Goal: Transaction & Acquisition: Download file/media

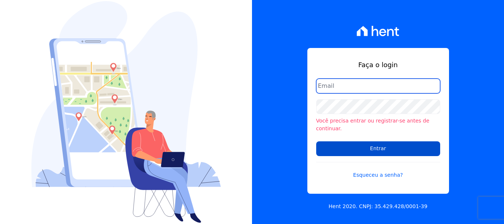
type input "[PERSON_NAME][EMAIL_ADDRESS][PERSON_NAME][DOMAIN_NAME]"
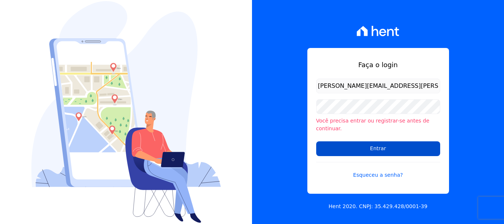
click at [350, 146] on input "Entrar" at bounding box center [378, 148] width 124 height 15
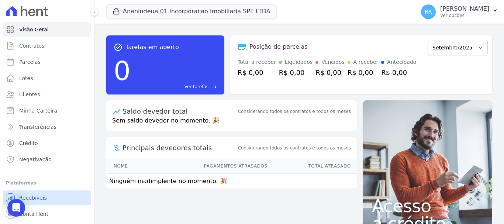
scroll to position [14, 0]
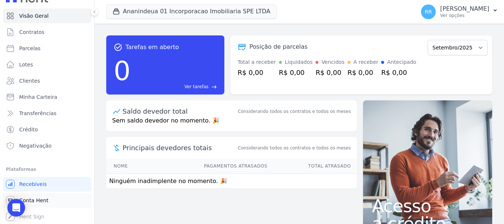
click at [35, 206] on link "Conta Hent" at bounding box center [47, 200] width 88 height 15
click at [40, 200] on span "Conta Hent" at bounding box center [33, 200] width 29 height 7
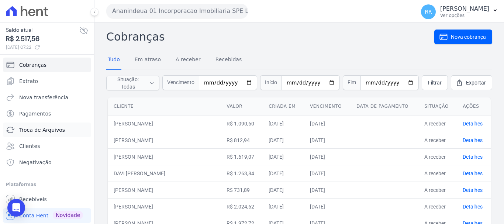
click at [32, 132] on span "Troca de Arquivos" at bounding box center [42, 129] width 46 height 7
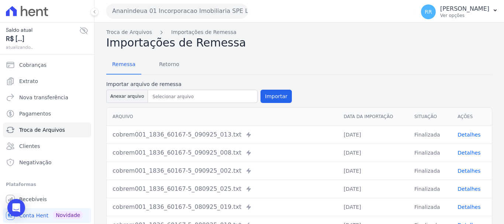
click at [214, 10] on button "Ananindeua 01 Incorporacao Imobiliaria SPE LTDA" at bounding box center [177, 11] width 142 height 15
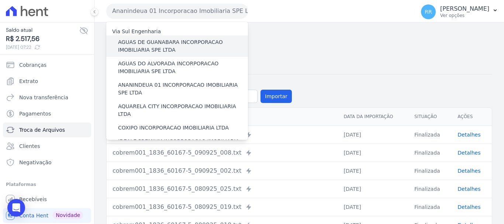
click at [207, 47] on label "AGUAS DE GUANABARA INCORPORACAO IMOBILIARIA SPE LTDA" at bounding box center [183, 46] width 130 height 16
click at [0, 0] on input "AGUAS DE GUANABARA INCORPORACAO IMOBILIARIA SPE LTDA" at bounding box center [0, 0] width 0 height 0
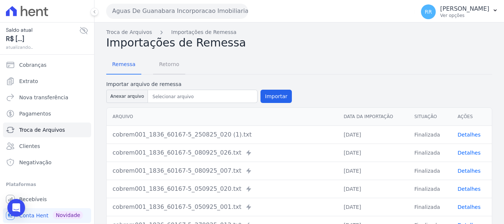
click at [175, 63] on span "Retorno" at bounding box center [169, 64] width 29 height 15
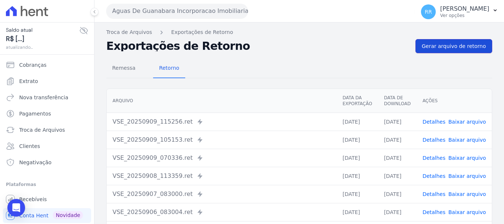
click at [445, 43] on span "Gerar arquivo de retorno" at bounding box center [454, 45] width 64 height 7
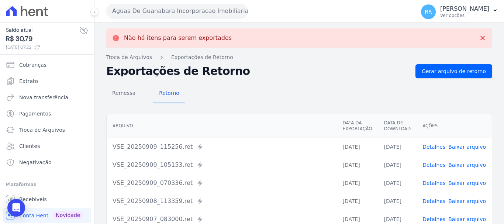
click at [209, 18] on button "Aguas De Guanabara Incorporacao Imobiliaria SPE LTDA" at bounding box center [177, 11] width 142 height 15
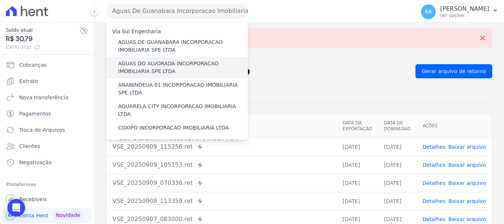
click at [179, 70] on label "AGUAS DO ALVORADA INCORPORACAO IMOBILIARIA SPE LTDA" at bounding box center [183, 68] width 130 height 16
click at [0, 0] on input "AGUAS DO ALVORADA INCORPORACAO IMOBILIARIA SPE LTDA" at bounding box center [0, 0] width 0 height 0
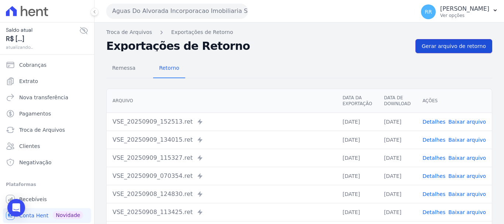
click at [433, 44] on span "Gerar arquivo de retorno" at bounding box center [454, 45] width 64 height 7
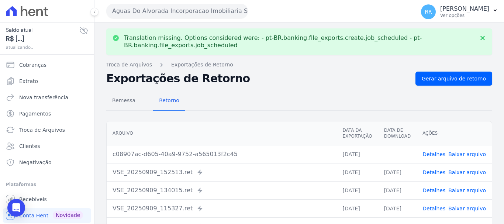
click at [478, 154] on link "Baixar arquivo" at bounding box center [467, 154] width 38 height 6
click at [178, 14] on button "Aguas Do Alvorada Incorporacao Imobiliaria SPE LTDA" at bounding box center [177, 11] width 142 height 15
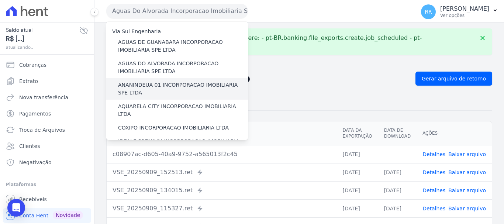
click at [169, 81] on div "ANANINDEUA 01 INCORPORACAO IMOBILIARIA SPE LTDA" at bounding box center [177, 88] width 142 height 21
click at [155, 91] on label "ANANINDEUA 01 INCORPORACAO IMOBILIARIA SPE LTDA" at bounding box center [183, 89] width 130 height 16
click at [0, 0] on input "ANANINDEUA 01 INCORPORACAO IMOBILIARIA SPE LTDA" at bounding box center [0, 0] width 0 height 0
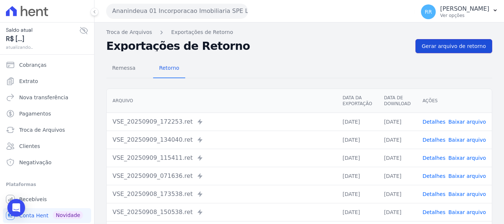
click at [457, 47] on span "Gerar arquivo de retorno" at bounding box center [454, 45] width 64 height 7
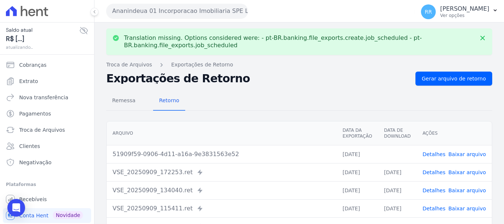
click at [469, 156] on link "Baixar arquivo" at bounding box center [467, 154] width 38 height 6
click at [179, 14] on button "Ananindeua 01 Incorporacao Imobiliaria SPE LTDA" at bounding box center [177, 11] width 142 height 15
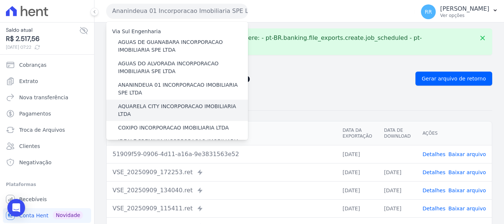
click at [144, 110] on label "AQUARELA CITY INCORPORACAO IMOBILIARIA LTDA" at bounding box center [183, 111] width 130 height 16
click at [0, 0] on input "AQUARELA CITY INCORPORACAO IMOBILIARIA LTDA" at bounding box center [0, 0] width 0 height 0
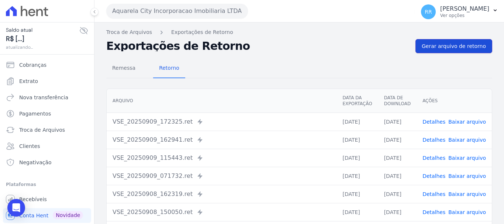
click at [451, 48] on span "Gerar arquivo de retorno" at bounding box center [454, 45] width 64 height 7
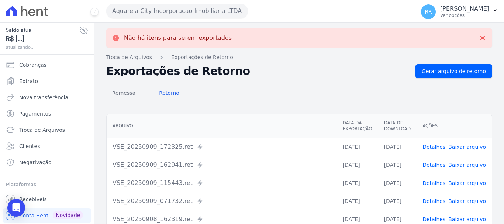
click at [220, 15] on button "Aquarela City Incorporacao Imobiliaria LTDA" at bounding box center [177, 11] width 142 height 15
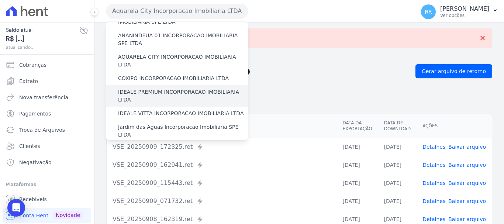
scroll to position [37, 0]
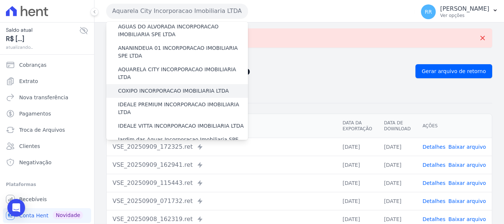
click at [163, 87] on label "COXIPO INCORPORACAO IMOBILIARIA LTDA" at bounding box center [173, 91] width 111 height 8
click at [0, 0] on input "COXIPO INCORPORACAO IMOBILIARIA LTDA" at bounding box center [0, 0] width 0 height 0
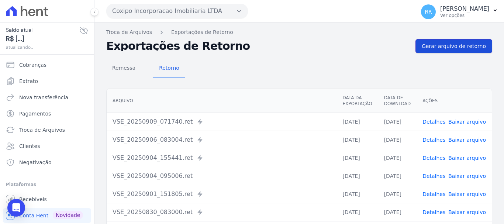
click at [452, 51] on link "Gerar arquivo de retorno" at bounding box center [454, 46] width 77 height 14
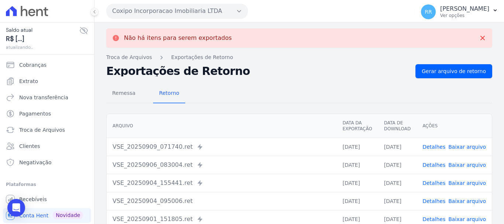
click at [211, 14] on button "Coxipo Incorporacao Imobiliaria LTDA" at bounding box center [177, 11] width 142 height 15
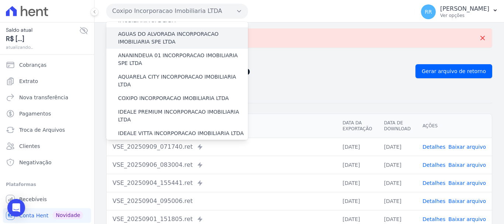
scroll to position [74, 0]
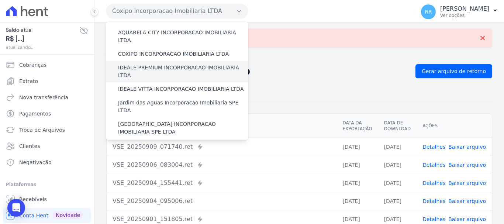
click at [160, 64] on label "IDEALE PREMIUM INCORPORACAO IMOBILIARIA LTDA" at bounding box center [183, 72] width 130 height 16
click at [0, 0] on input "IDEALE PREMIUM INCORPORACAO IMOBILIARIA LTDA" at bounding box center [0, 0] width 0 height 0
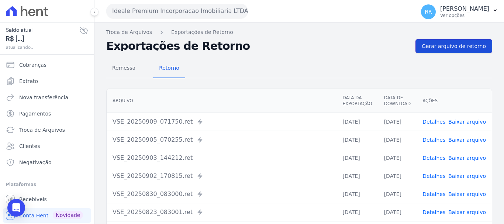
click at [468, 45] on span "Gerar arquivo de retorno" at bounding box center [454, 45] width 64 height 7
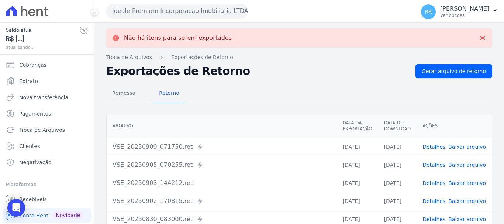
click at [188, 13] on button "Ideale Premium Incorporacao Imobiliaria LTDA" at bounding box center [177, 11] width 142 height 15
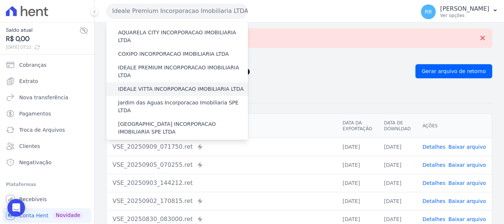
click at [183, 85] on label "IDEALE VITTA INCORPORACAO IMOBILIARIA LTDA" at bounding box center [180, 89] width 125 height 8
click at [0, 0] on input "IDEALE VITTA INCORPORACAO IMOBILIARIA LTDA" at bounding box center [0, 0] width 0 height 0
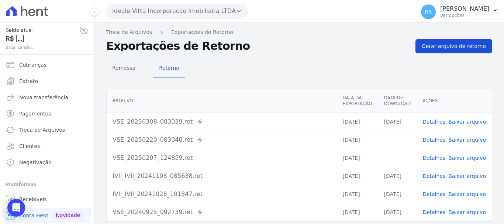
click at [454, 48] on span "Gerar arquivo de retorno" at bounding box center [454, 45] width 64 height 7
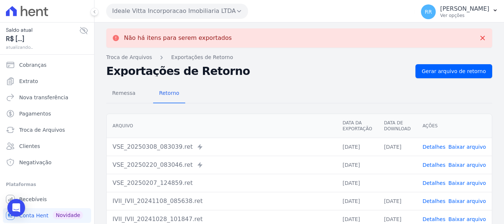
drag, startPoint x: 161, startPoint y: 13, endPoint x: 166, endPoint y: 31, distance: 19.1
click at [164, 15] on button "Ideale Vitta Incorporacao Imobiliaria LTDA" at bounding box center [177, 11] width 142 height 15
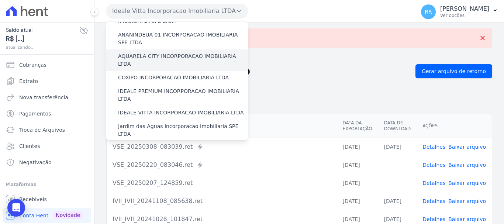
scroll to position [37, 0]
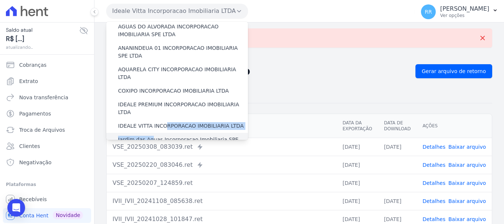
drag, startPoint x: 162, startPoint y: 110, endPoint x: 150, endPoint y: 122, distance: 17.2
click at [150, 122] on div "Via Sul Engenharia AGUAS DE GUANABARA INCORPORACAO IMOBILIARIA SPE LTDA AGUAS D…" at bounding box center [177, 228] width 142 height 487
click at [175, 136] on label "Jardim das Aguas Incorporacao Imobiliaria SPE LTDA" at bounding box center [183, 144] width 130 height 16
click at [0, 0] on input "Jardim das Aguas Incorporacao Imobiliaria SPE LTDA" at bounding box center [0, 0] width 0 height 0
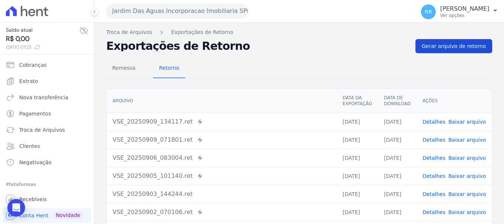
click at [445, 49] on span "Gerar arquivo de retorno" at bounding box center [454, 45] width 64 height 7
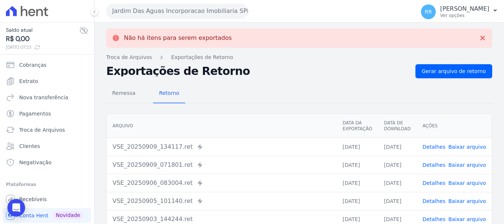
click at [197, 17] on button "Jardim Das Aguas Incorporacao Imobiliaria SPE LTDA" at bounding box center [177, 11] width 142 height 15
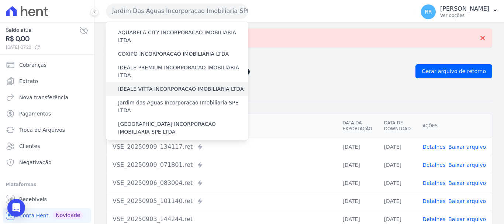
scroll to position [111, 0]
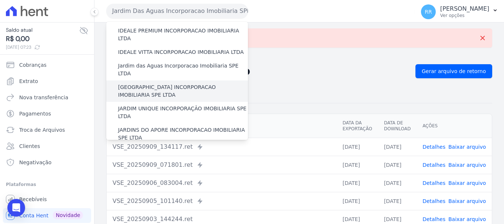
click at [175, 83] on label "[GEOGRAPHIC_DATA] INCORPORACAO IMOBILIARIA SPE LTDA" at bounding box center [183, 91] width 130 height 16
click at [0, 0] on input "[GEOGRAPHIC_DATA] INCORPORACAO IMOBILIARIA SPE LTDA" at bounding box center [0, 0] width 0 height 0
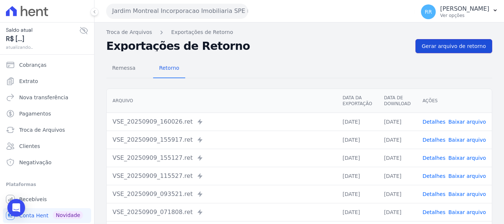
click at [460, 46] on span "Gerar arquivo de retorno" at bounding box center [454, 45] width 64 height 7
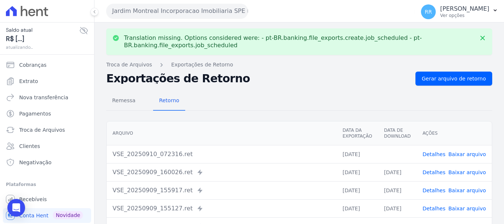
click at [454, 155] on link "Baixar arquivo" at bounding box center [467, 154] width 38 height 6
click at [156, 16] on button "Jardim Montreal Incorporacao Imobiliaria SPE LTDA" at bounding box center [177, 11] width 142 height 15
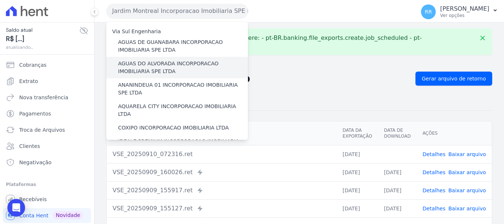
scroll to position [74, 0]
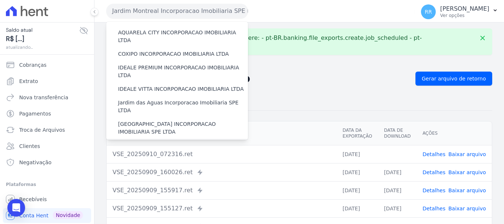
click at [146, 142] on label "JARDIM UNIQUE INCORPORAÇÃO IMOBILIARIA SPE LTDA" at bounding box center [183, 150] width 130 height 16
click at [0, 0] on input "JARDIM UNIQUE INCORPORAÇÃO IMOBILIARIA SPE LTDA" at bounding box center [0, 0] width 0 height 0
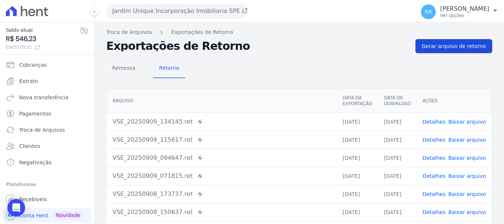
click at [455, 44] on span "Gerar arquivo de retorno" at bounding box center [454, 45] width 64 height 7
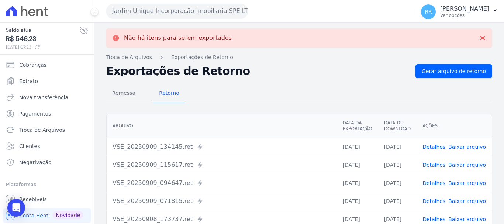
click at [227, 13] on button "Jardim Unique Incorporação Imobiliaria SPE LTDA" at bounding box center [177, 11] width 142 height 15
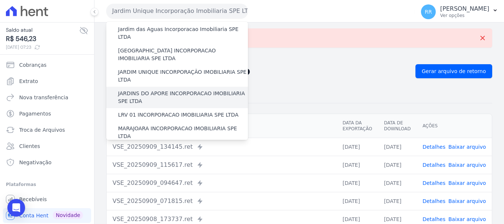
scroll to position [148, 0]
click at [130, 89] on label "JARDINS DO APORE INCORPORACAO IMOBILIARIA SPE LTDA" at bounding box center [183, 97] width 130 height 16
click at [0, 0] on input "JARDINS DO APORE INCORPORACAO IMOBILIARIA SPE LTDA" at bounding box center [0, 0] width 0 height 0
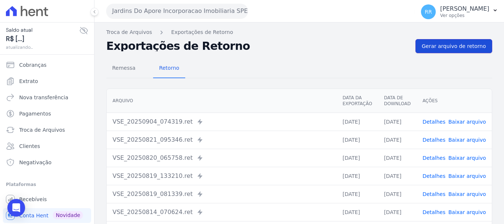
click at [438, 45] on span "Gerar arquivo de retorno" at bounding box center [454, 45] width 64 height 7
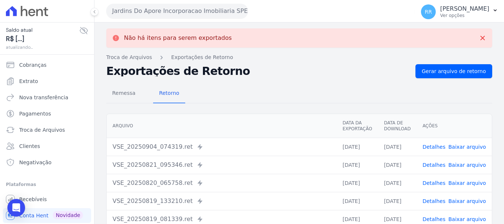
click at [211, 9] on button "Jardins Do Apore Incorporacao Imobiliaria SPE LTDA" at bounding box center [177, 11] width 142 height 15
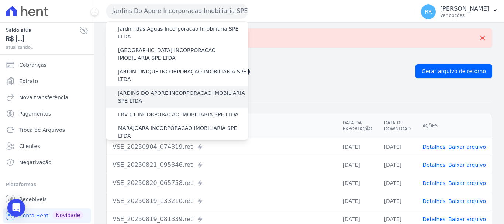
click at [140, 89] on label "JARDINS DO APORE INCORPORACAO IMOBILIARIA SPE LTDA" at bounding box center [183, 97] width 130 height 16
click at [0, 0] on input "JARDINS DO APORE INCORPORACAO IMOBILIARIA SPE LTDA" at bounding box center [0, 0] width 0 height 0
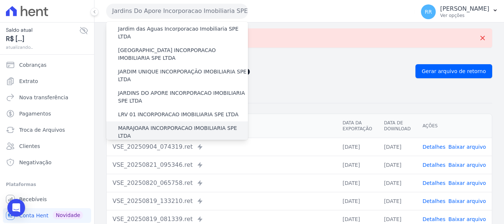
click at [131, 121] on div "MARAJOARA INCORPORACAO IMOBILIARIA SPE LTDA" at bounding box center [177, 131] width 142 height 21
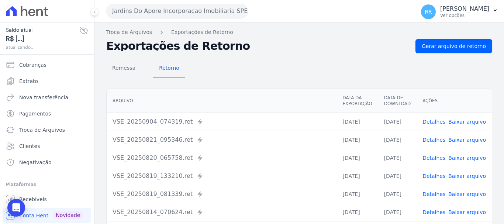
click at [136, 93] on th "Arquivo" at bounding box center [222, 101] width 230 height 24
drag, startPoint x: 172, startPoint y: 11, endPoint x: 169, endPoint y: 45, distance: 34.8
click at [172, 11] on button "Jardins Do Apore Incorporacao Imobiliaria SPE LTDA" at bounding box center [177, 11] width 142 height 15
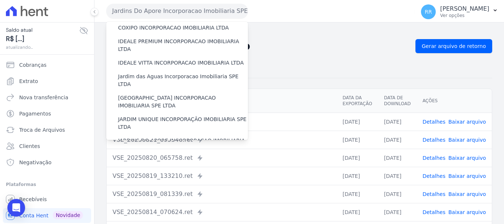
scroll to position [185, 0]
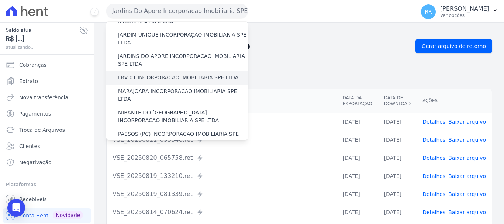
click at [160, 74] on label "LRV 01 INCORPORACAO IMOBILIARIA SPE LTDA" at bounding box center [178, 78] width 120 height 8
click at [0, 0] on input "LRV 01 INCORPORACAO IMOBILIARIA SPE LTDA" at bounding box center [0, 0] width 0 height 0
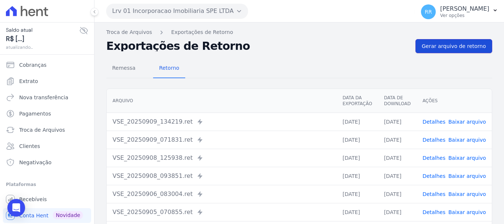
click at [462, 47] on span "Gerar arquivo de retorno" at bounding box center [454, 45] width 64 height 7
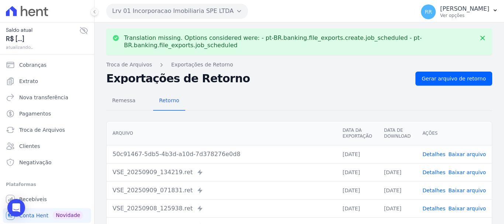
click at [160, 14] on button "Lrv 01 Incorporacao Imobiliaria SPE LTDA" at bounding box center [177, 11] width 142 height 15
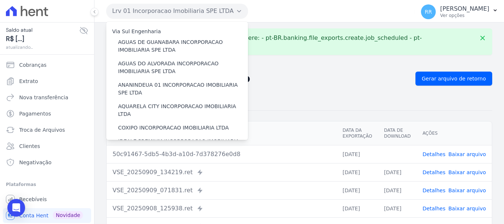
click at [456, 152] on td "Detalhes Baixar arquivo" at bounding box center [454, 154] width 75 height 18
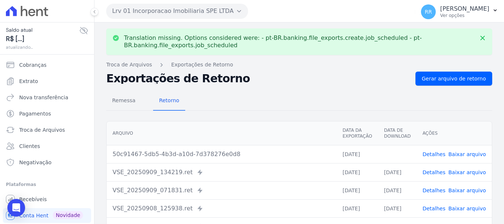
click at [456, 154] on link "Baixar arquivo" at bounding box center [467, 154] width 38 height 6
click at [158, 13] on button "Lrv 01 Incorporacao Imobiliaria SPE LTDA" at bounding box center [177, 11] width 142 height 15
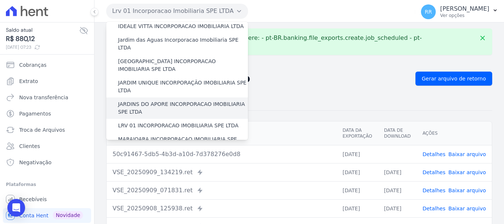
scroll to position [148, 0]
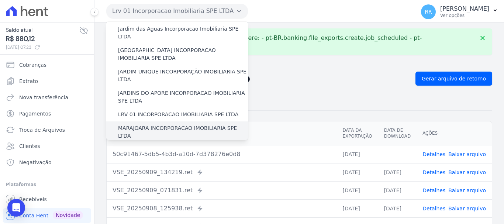
click at [143, 124] on label "MARAJOARA INCORPORACAO IMOBILIARIA SPE LTDA" at bounding box center [183, 132] width 130 height 16
click at [0, 0] on input "MARAJOARA INCORPORACAO IMOBILIARIA SPE LTDA" at bounding box center [0, 0] width 0 height 0
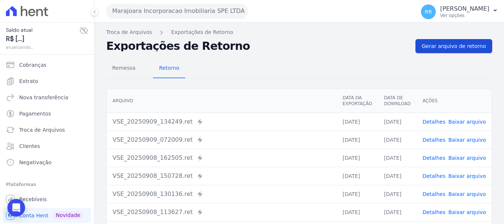
click at [453, 48] on span "Gerar arquivo de retorno" at bounding box center [454, 45] width 64 height 7
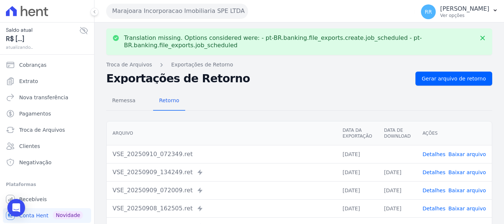
click at [464, 154] on link "Baixar arquivo" at bounding box center [467, 154] width 38 height 6
click at [183, 8] on button "Marajoara Incorporacao Imobiliaria SPE LTDA" at bounding box center [177, 11] width 142 height 15
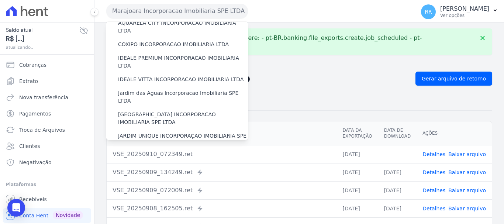
scroll to position [185, 0]
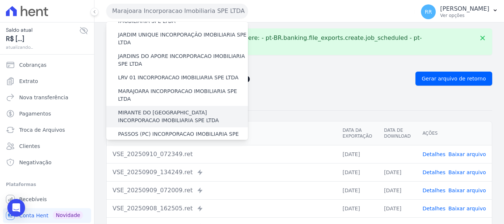
click at [165, 109] on label "MIRANTE DO [GEOGRAPHIC_DATA] INCORPORACAO IMOBILIARIA SPE LTDA" at bounding box center [183, 117] width 130 height 16
click at [0, 0] on input "MIRANTE DO [GEOGRAPHIC_DATA] INCORPORACAO IMOBILIARIA SPE LTDA" at bounding box center [0, 0] width 0 height 0
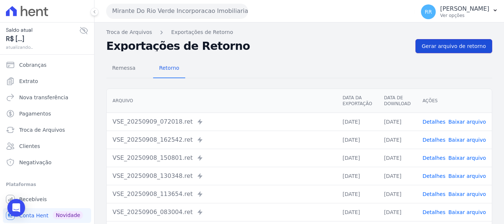
click at [447, 39] on link "Gerar arquivo de retorno" at bounding box center [454, 46] width 77 height 14
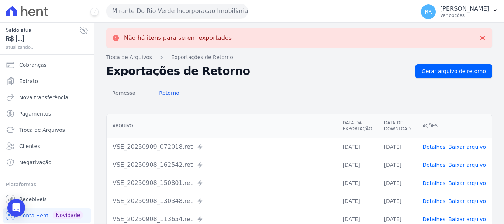
click at [162, 10] on button "Mirante Do Rio Verde Incorporacao Imobiliaria SPE LTDA" at bounding box center [177, 11] width 142 height 15
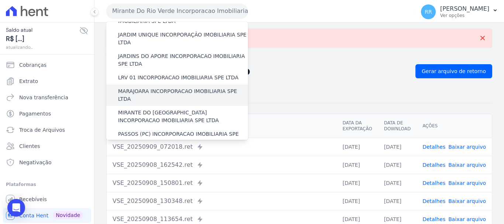
click at [145, 127] on div "PASSOS (PC) INCORPORACAO IMOBILIARIA SPE LTDA" at bounding box center [177, 137] width 142 height 21
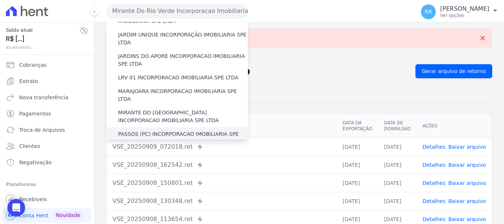
click at [149, 130] on label "PASSOS (PC) INCORPORACAO IMOBILIARIA SPE LTDA" at bounding box center [183, 138] width 130 height 16
click at [0, 0] on input "PASSOS (PC) INCORPORACAO IMOBILIARIA SPE LTDA" at bounding box center [0, 0] width 0 height 0
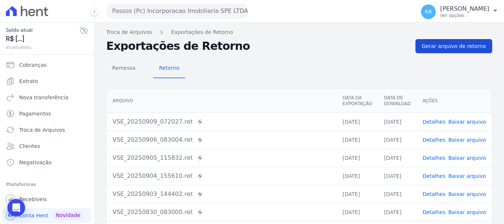
click at [449, 50] on link "Gerar arquivo de retorno" at bounding box center [454, 46] width 77 height 14
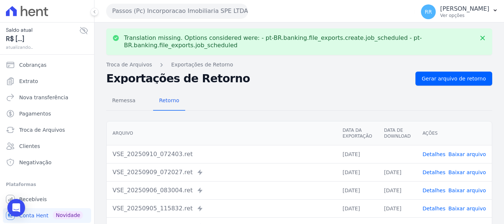
click at [157, 11] on button "Passos (Pc) Incorporacao Imobiliaria SPE LTDA" at bounding box center [177, 11] width 142 height 15
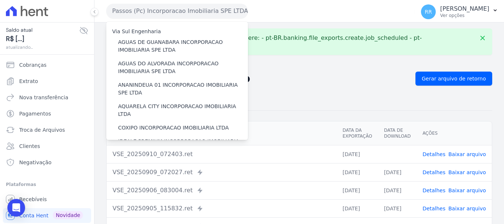
click at [459, 154] on link "Baixar arquivo" at bounding box center [467, 154] width 38 height 6
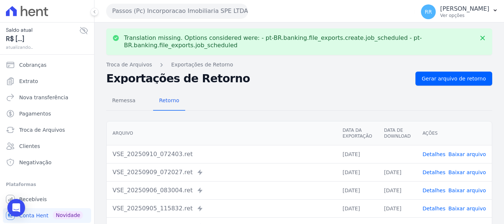
click at [180, 12] on button "Passos (Pc) Incorporacao Imobiliaria SPE LTDA" at bounding box center [177, 11] width 142 height 15
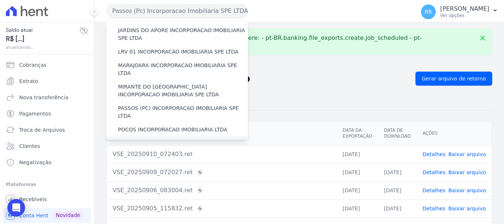
scroll to position [221, 0]
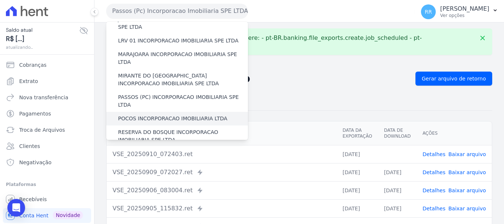
click at [162, 115] on label "POCOS INCORPORACAO IMOBILIARIA LTDA" at bounding box center [172, 119] width 109 height 8
click at [0, 0] on input "POCOS INCORPORACAO IMOBILIARIA LTDA" at bounding box center [0, 0] width 0 height 0
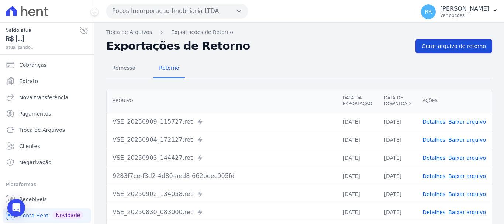
click at [451, 52] on link "Gerar arquivo de retorno" at bounding box center [454, 46] width 77 height 14
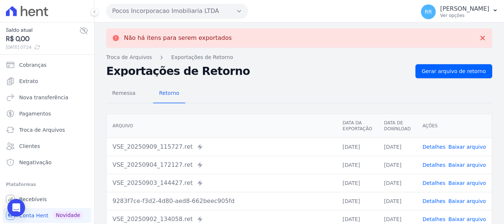
click at [191, 10] on button "Pocos Incorporacao Imobiliaria LTDA" at bounding box center [177, 11] width 142 height 15
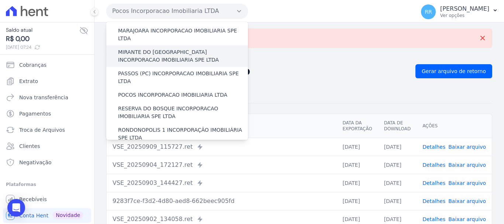
scroll to position [258, 0]
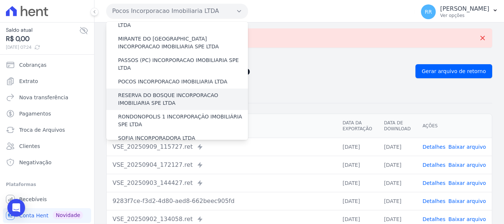
click at [145, 92] on label "RESERVA DO BOSQUE INCORPORACAO IMOBILIARIA SPE LTDA" at bounding box center [183, 100] width 130 height 16
click at [0, 0] on input "RESERVA DO BOSQUE INCORPORACAO IMOBILIARIA SPE LTDA" at bounding box center [0, 0] width 0 height 0
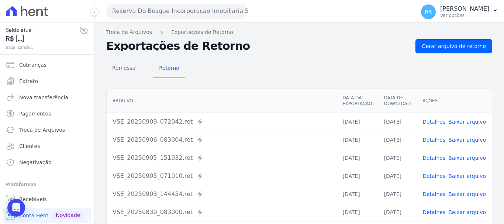
drag, startPoint x: 456, startPoint y: 44, endPoint x: 258, endPoint y: 36, distance: 198.4
click at [455, 44] on span "Gerar arquivo de retorno" at bounding box center [454, 45] width 64 height 7
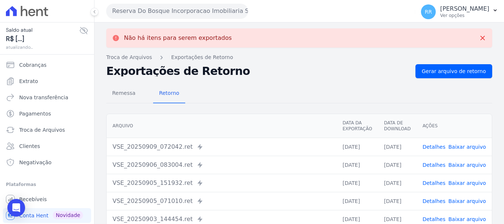
drag, startPoint x: 195, startPoint y: 13, endPoint x: 196, endPoint y: 31, distance: 18.1
click at [196, 13] on button "Reserva Do Bosque Incorporacao Imobiliaria SPE LTDA" at bounding box center [177, 11] width 142 height 15
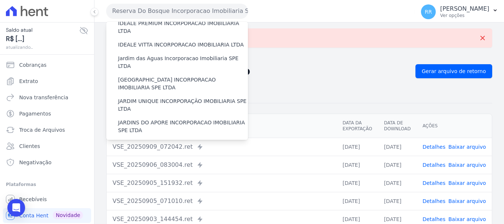
scroll to position [221, 0]
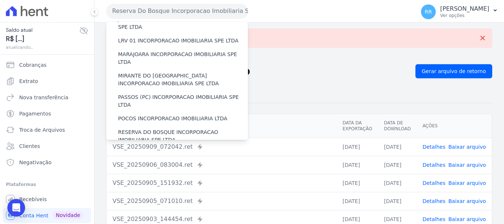
click at [149, 150] on label "RONDONOPOLIS 1 INCORPORAÇÃO IMOBILIÁRIA SPE LTDA" at bounding box center [183, 158] width 130 height 16
click at [0, 0] on input "RONDONOPOLIS 1 INCORPORAÇÃO IMOBILIÁRIA SPE LTDA" at bounding box center [0, 0] width 0 height 0
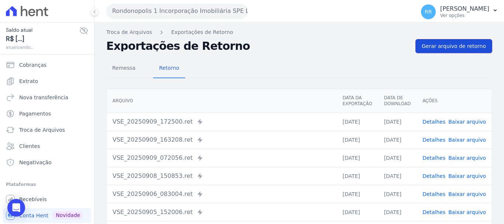
click at [451, 49] on span "Gerar arquivo de retorno" at bounding box center [454, 45] width 64 height 7
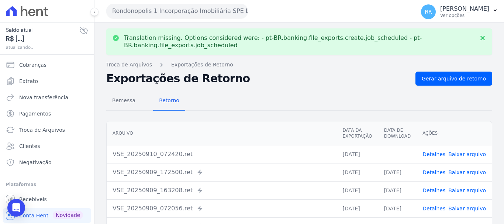
click at [466, 154] on link "Baixar arquivo" at bounding box center [467, 154] width 38 height 6
click at [159, 10] on button "Rondonopolis 1 Incorporação Imobiliária SPE LTDA" at bounding box center [177, 11] width 142 height 15
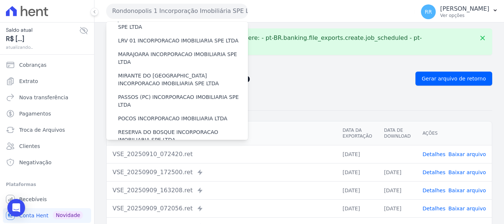
scroll to position [295, 0]
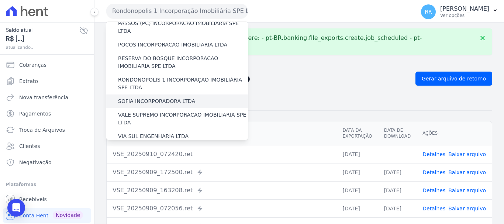
click at [160, 97] on label "SOFIA INCORPORADORA LTDA" at bounding box center [156, 101] width 77 height 8
click at [0, 0] on input "SOFIA INCORPORADORA LTDA" at bounding box center [0, 0] width 0 height 0
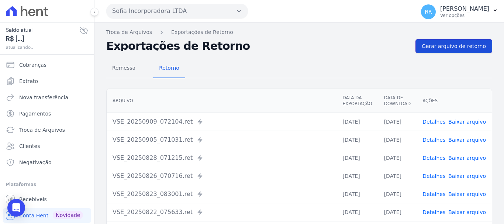
click at [447, 40] on link "Gerar arquivo de retorno" at bounding box center [454, 46] width 77 height 14
click at [424, 45] on span "Gerar arquivo de retorno" at bounding box center [454, 45] width 64 height 7
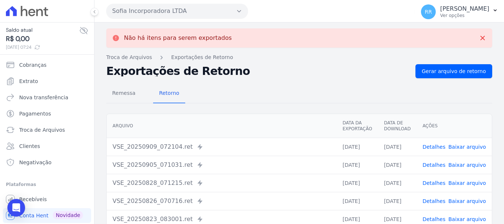
click at [121, 11] on button "Sofia Incorporadora LTDA" at bounding box center [177, 11] width 142 height 15
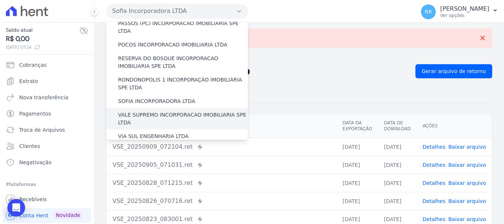
click at [151, 111] on label "VALE SUPREMO INCORPORACAO IMOBILIARIA SPE LTDA" at bounding box center [183, 119] width 130 height 16
click at [0, 0] on input "VALE SUPREMO INCORPORACAO IMOBILIARIA SPE LTDA" at bounding box center [0, 0] width 0 height 0
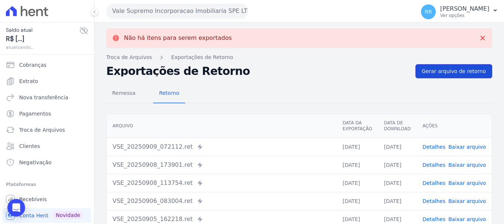
click at [454, 72] on span "Gerar arquivo de retorno" at bounding box center [454, 71] width 64 height 7
drag, startPoint x: 454, startPoint y: 72, endPoint x: 286, endPoint y: 84, distance: 169.1
click at [289, 86] on div "Não há itens para serem exportados Troca de Arquivos Exportações de Retorno Exp…" at bounding box center [299, 187] width 410 height 328
click at [286, 84] on div "Remessa Retorno Arquivo Data da Exportação Data de Download Ações VSE_20250909_…" at bounding box center [299, 211] width 386 height 267
click at [211, 16] on button "Vale Supremo Incorporacao Imobiliaria SPE LTDA" at bounding box center [177, 11] width 142 height 15
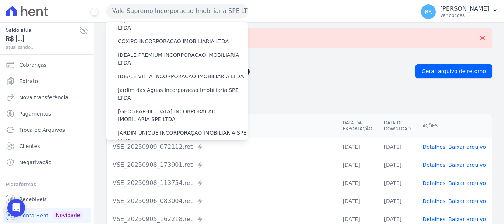
scroll to position [258, 0]
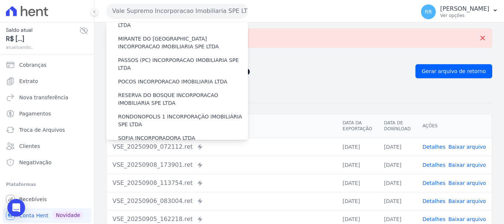
drag, startPoint x: 399, startPoint y: 96, endPoint x: 295, endPoint y: 71, distance: 106.3
click at [399, 96] on div "Remessa Retorno" at bounding box center [299, 93] width 386 height 19
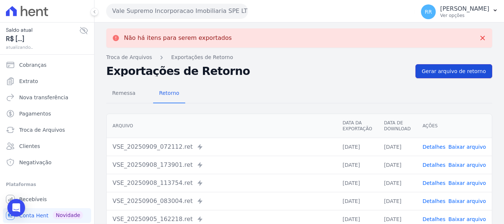
drag, startPoint x: 431, startPoint y: 70, endPoint x: 289, endPoint y: 29, distance: 148.7
click at [430, 70] on span "Gerar arquivo de retorno" at bounding box center [454, 71] width 64 height 7
click at [186, 11] on button "Vale Supremo Incorporacao Imobiliaria SPE LTDA" at bounding box center [177, 11] width 142 height 15
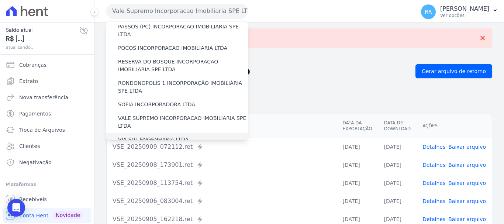
scroll to position [295, 0]
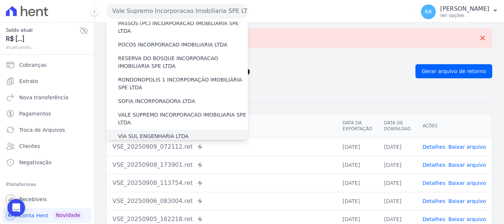
click at [125, 132] on label "VIA SUL ENGENHARIA LTDA" at bounding box center [153, 136] width 70 height 8
click at [0, 0] on input "VIA SUL ENGENHARIA LTDA" at bounding box center [0, 0] width 0 height 0
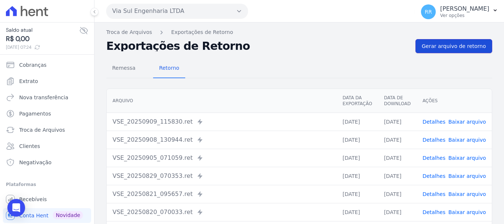
click at [442, 47] on span "Gerar arquivo de retorno" at bounding box center [454, 45] width 64 height 7
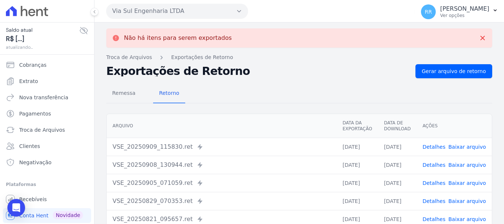
click at [165, 9] on button "Via Sul Engenharia LTDA" at bounding box center [177, 11] width 142 height 15
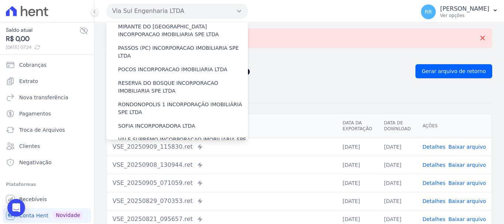
scroll to position [322, 0]
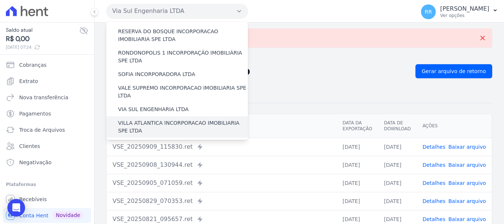
click at [147, 119] on label "VILLA ATLANTICA INCORPORACAO IMOBILIARIA SPE LTDA" at bounding box center [183, 127] width 130 height 16
click at [0, 0] on input "VILLA ATLANTICA INCORPORACAO IMOBILIARIA SPE LTDA" at bounding box center [0, 0] width 0 height 0
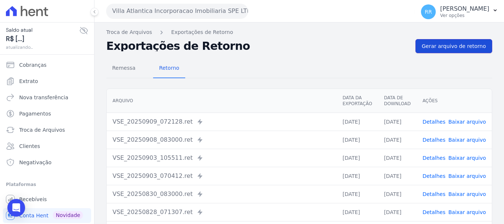
click at [443, 40] on link "Gerar arquivo de retorno" at bounding box center [454, 46] width 77 height 14
click at [442, 44] on span "Gerar arquivo de retorno" at bounding box center [454, 45] width 64 height 7
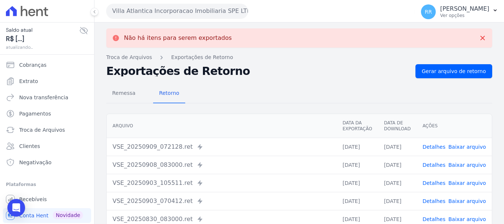
click at [154, 11] on button "Villa Atlantica Incorporacao Imobiliaria SPE LTDA" at bounding box center [177, 11] width 142 height 15
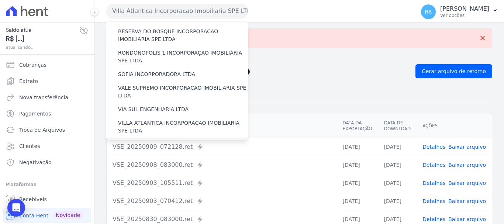
click at [149, 141] on label "[GEOGRAPHIC_DATA] INCORPORACAO IMOBILIARIA SPE LTDA" at bounding box center [183, 149] width 130 height 16
click at [0, 0] on input "[GEOGRAPHIC_DATA] INCORPORACAO IMOBILIARIA SPE LTDA" at bounding box center [0, 0] width 0 height 0
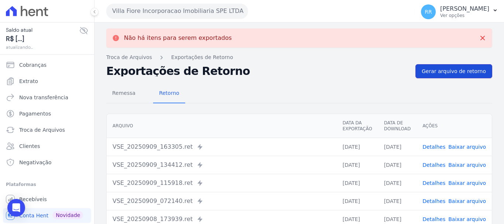
click at [435, 70] on span "Gerar arquivo de retorno" at bounding box center [454, 71] width 64 height 7
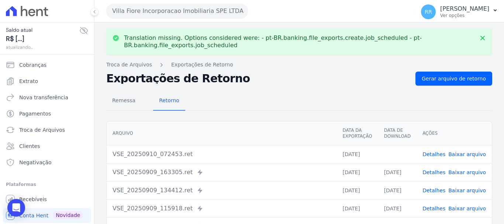
click at [461, 155] on link "Baixar arquivo" at bounding box center [467, 154] width 38 height 6
click at [176, 12] on button "Villa Fiore Incorporacao Imobiliaria SPE LTDA" at bounding box center [177, 11] width 142 height 15
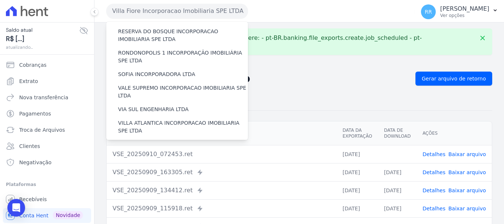
click at [153, 162] on label "VILLA TROPICAL INCORPORAÇÃO IMOBILIÁRIA SPE LTDA" at bounding box center [183, 170] width 130 height 16
click at [0, 0] on input "VILLA TROPICAL INCORPORAÇÃO IMOBILIÁRIA SPE LTDA" at bounding box center [0, 0] width 0 height 0
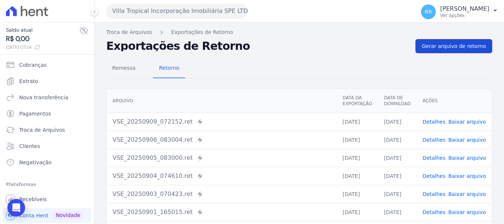
click at [450, 43] on span "Gerar arquivo de retorno" at bounding box center [454, 45] width 64 height 7
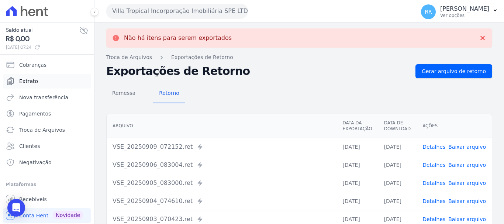
click at [31, 86] on link "Extrato" at bounding box center [47, 81] width 88 height 15
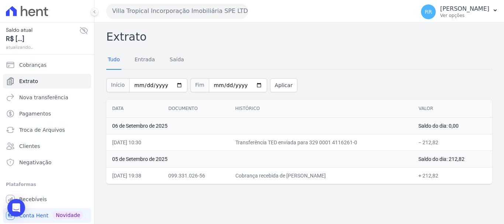
click at [165, 15] on button "Villa Tropical Incorporação Imobiliária SPE LTDA" at bounding box center [177, 11] width 142 height 15
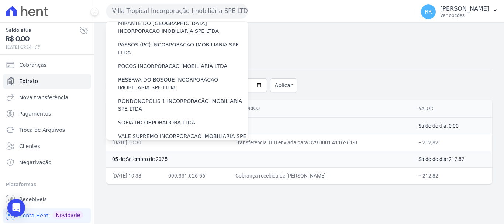
scroll to position [322, 0]
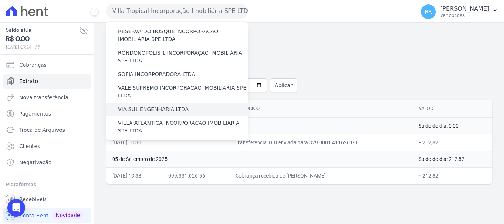
click at [147, 106] on label "VIA SUL ENGENHARIA LTDA" at bounding box center [153, 110] width 70 height 8
click at [0, 0] on input "VIA SUL ENGENHARIA LTDA" at bounding box center [0, 0] width 0 height 0
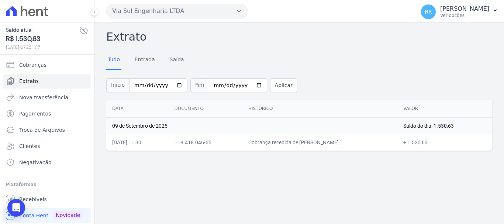
click at [205, 9] on button "Via Sul Engenharia LTDA" at bounding box center [177, 11] width 142 height 15
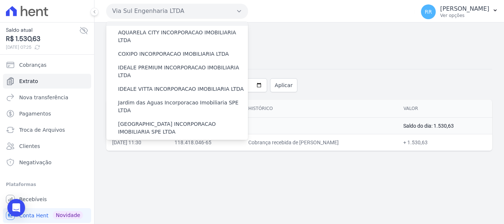
scroll to position [37, 0]
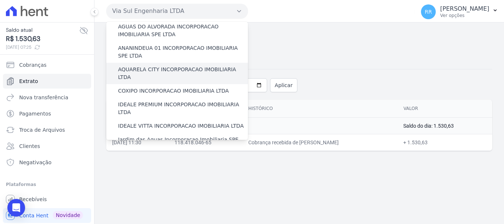
click at [173, 66] on label "AQUARELA CITY INCORPORACAO IMOBILIARIA LTDA" at bounding box center [183, 74] width 130 height 16
click at [0, 0] on input "AQUARELA CITY INCORPORACAO IMOBILIARIA LTDA" at bounding box center [0, 0] width 0 height 0
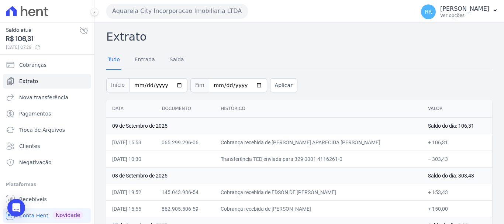
drag, startPoint x: 195, startPoint y: 5, endPoint x: 209, endPoint y: 19, distance: 19.8
click at [196, 6] on button "Aquarela City Incorporacao Imobiliaria LTDA" at bounding box center [177, 11] width 142 height 15
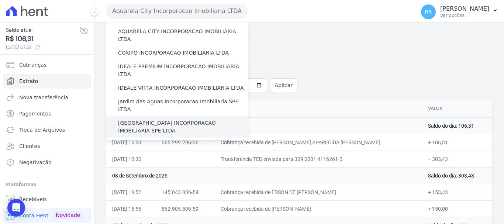
scroll to position [74, 0]
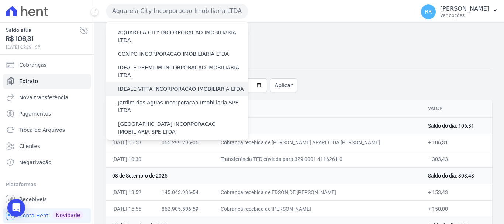
click at [138, 85] on label "IDEALE VITTA INCORPORACAO IMOBILIARIA LTDA" at bounding box center [180, 89] width 125 height 8
click at [0, 0] on input "IDEALE VITTA INCORPORACAO IMOBILIARIA LTDA" at bounding box center [0, 0] width 0 height 0
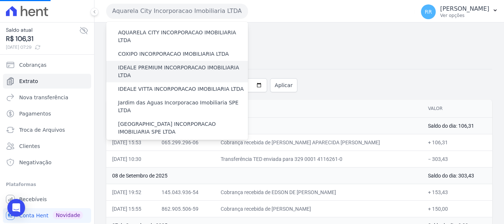
click at [140, 64] on label "IDEALE PREMIUM INCORPORACAO IMOBILIARIA LTDA" at bounding box center [183, 72] width 130 height 16
click at [0, 0] on input "IDEALE PREMIUM INCORPORACAO IMOBILIARIA LTDA" at bounding box center [0, 0] width 0 height 0
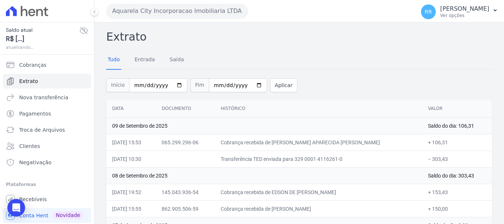
drag, startPoint x: 161, startPoint y: 7, endPoint x: 171, endPoint y: 28, distance: 23.1
click at [163, 8] on button "Aquarela City Incorporacao Imobiliaria LTDA" at bounding box center [177, 11] width 142 height 15
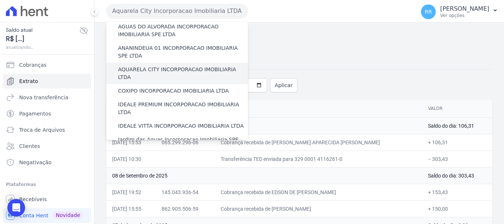
scroll to position [0, 0]
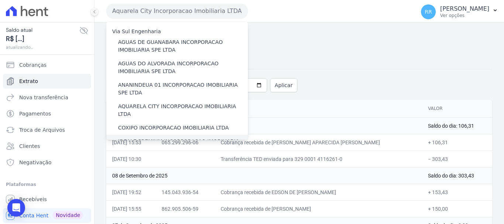
click at [148, 138] on label "IDEALE PREMIUM INCORPORACAO IMOBILIARIA LTDA" at bounding box center [183, 146] width 130 height 16
click at [0, 0] on input "IDEALE PREMIUM INCORPORACAO IMOBILIARIA LTDA" at bounding box center [0, 0] width 0 height 0
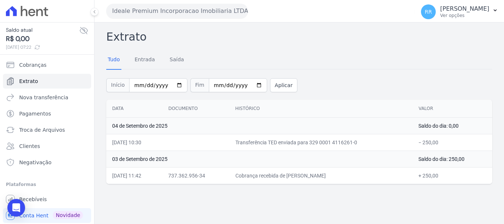
click at [187, 5] on button "Ideale Premium Incorporacao Imobiliaria LTDA" at bounding box center [177, 11] width 142 height 15
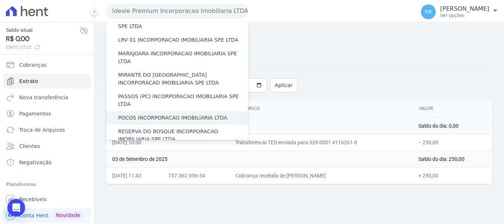
scroll to position [221, 0]
click at [144, 115] on label "POCOS INCORPORACAO IMOBILIARIA LTDA" at bounding box center [172, 119] width 109 height 8
click at [0, 0] on input "POCOS INCORPORACAO IMOBILIARIA LTDA" at bounding box center [0, 0] width 0 height 0
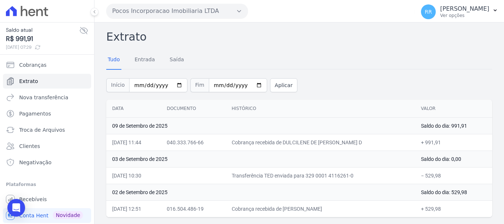
click at [194, 11] on button "Pocos Incorporacao Imobiliaria LTDA" at bounding box center [177, 11] width 142 height 15
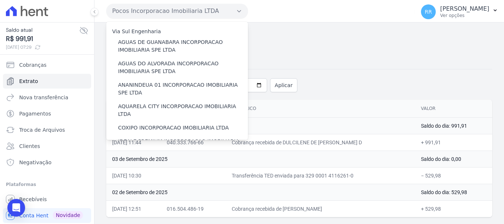
click at [192, 11] on button "Pocos Incorporacao Imobiliaria LTDA" at bounding box center [177, 11] width 142 height 15
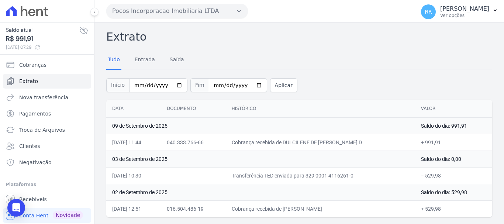
click at [192, 11] on button "Pocos Incorporacao Imobiliaria LTDA" at bounding box center [177, 11] width 142 height 15
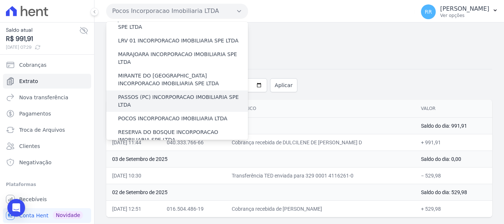
click at [182, 93] on label "PASSOS (PC) INCORPORACAO IMOBILIARIA SPE LTDA" at bounding box center [183, 101] width 130 height 16
click at [0, 0] on input "PASSOS (PC) INCORPORACAO IMOBILIARIA SPE LTDA" at bounding box center [0, 0] width 0 height 0
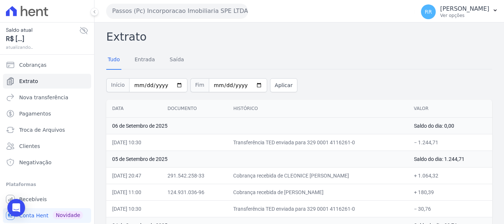
drag, startPoint x: 172, startPoint y: 11, endPoint x: 175, endPoint y: 16, distance: 5.3
click at [173, 11] on button "Passos (Pc) Incorporacao Imobiliaria SPE LTDA" at bounding box center [177, 11] width 142 height 15
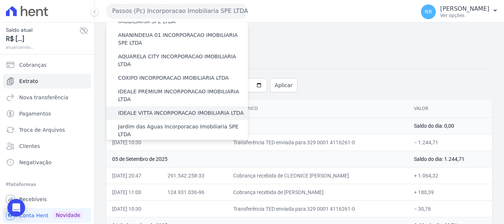
scroll to position [37, 0]
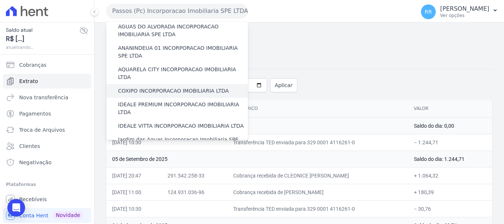
click at [169, 87] on label "COXIPO INCORPORACAO IMOBILIARIA LTDA" at bounding box center [173, 91] width 111 height 8
click at [0, 0] on input "COXIPO INCORPORACAO IMOBILIARIA LTDA" at bounding box center [0, 0] width 0 height 0
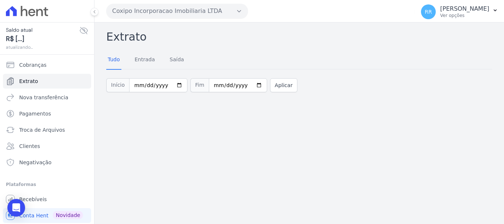
click at [163, 13] on button "Coxipo Incorporacao Imobiliaria LTDA" at bounding box center [177, 11] width 142 height 15
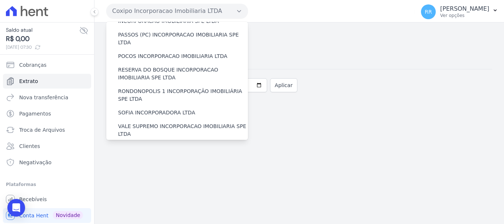
scroll to position [295, 0]
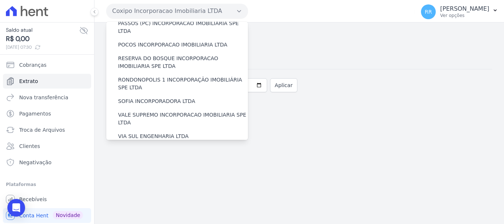
click at [148, 146] on label "VILLA ATLANTICA INCORPORACAO IMOBILIARIA SPE LTDA" at bounding box center [183, 154] width 130 height 16
click at [0, 0] on input "VILLA ATLANTICA INCORPORACAO IMOBILIARIA SPE LTDA" at bounding box center [0, 0] width 0 height 0
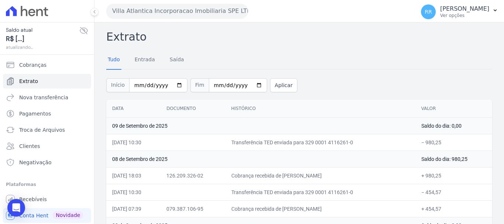
click at [167, 14] on button "Villa Atlantica Incorporacao Imobiliaria SPE LTDA" at bounding box center [177, 11] width 142 height 15
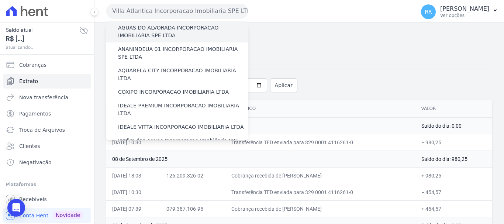
scroll to position [0, 0]
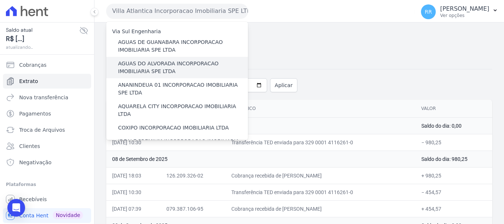
click at [166, 66] on label "AGUAS DO ALVORADA INCORPORACAO IMOBILIARIA SPE LTDA" at bounding box center [183, 68] width 130 height 16
click at [0, 0] on input "AGUAS DO ALVORADA INCORPORACAO IMOBILIARIA SPE LTDA" at bounding box center [0, 0] width 0 height 0
click at [166, 66] on label "AGUAS DO ALVORADA INCORPORACAO IMOBILIARIA SPE LTDA" at bounding box center [183, 68] width 130 height 16
click at [0, 0] on input "AGUAS DO ALVORADA INCORPORACAO IMOBILIARIA SPE LTDA" at bounding box center [0, 0] width 0 height 0
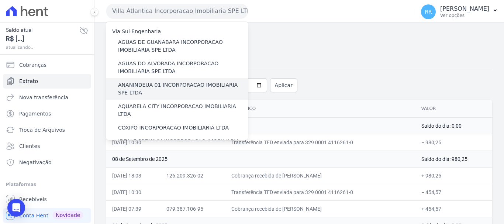
click at [162, 86] on label "ANANINDEUA 01 INCORPORACAO IMOBILIARIA SPE LTDA" at bounding box center [183, 89] width 130 height 16
click at [0, 0] on input "ANANINDEUA 01 INCORPORACAO IMOBILIARIA SPE LTDA" at bounding box center [0, 0] width 0 height 0
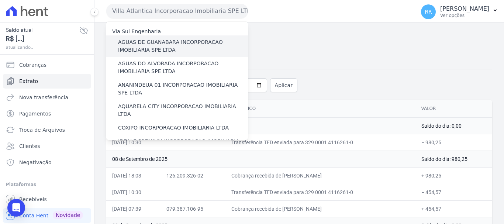
click at [161, 39] on label "AGUAS DE GUANABARA INCORPORACAO IMOBILIARIA SPE LTDA" at bounding box center [183, 46] width 130 height 16
click at [0, 0] on input "AGUAS DE GUANABARA INCORPORACAO IMOBILIARIA SPE LTDA" at bounding box center [0, 0] width 0 height 0
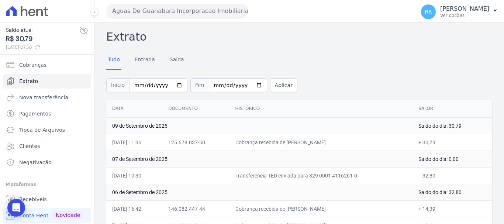
click at [214, 10] on button "Aguas De Guanabara Incorporacao Imobiliaria SPE LTDA" at bounding box center [177, 11] width 142 height 15
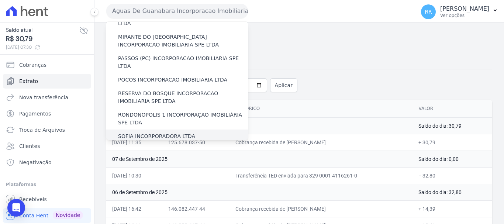
scroll to position [322, 0]
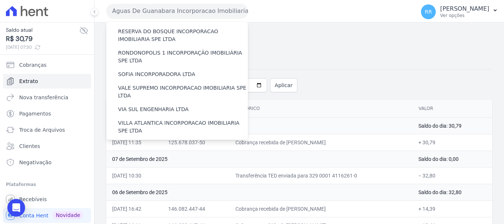
drag, startPoint x: 163, startPoint y: 118, endPoint x: 153, endPoint y: 120, distance: 9.8
click at [162, 162] on label "VILLA TROPICAL INCORPORAÇÃO IMOBILIÁRIA SPE LTDA" at bounding box center [183, 170] width 130 height 16
click at [0, 0] on input "VILLA TROPICAL INCORPORAÇÃO IMOBILIÁRIA SPE LTDA" at bounding box center [0, 0] width 0 height 0
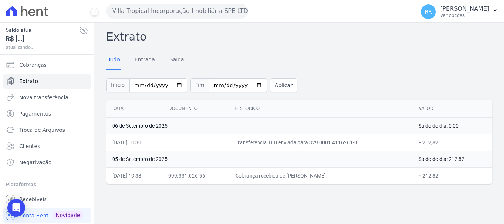
click at [151, 8] on button "Villa Tropical Incorporação Imobiliária SPE LTDA" at bounding box center [177, 11] width 142 height 15
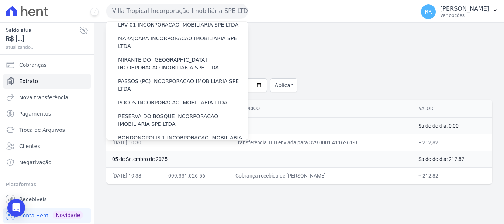
scroll to position [295, 0]
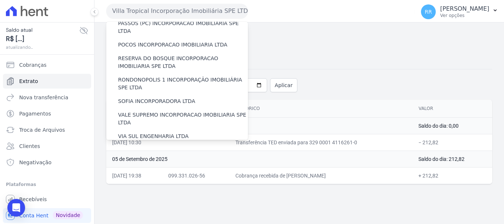
click at [149, 168] on label "[GEOGRAPHIC_DATA] INCORPORACAO IMOBILIARIA SPE LTDA" at bounding box center [183, 176] width 130 height 16
click at [0, 0] on input "[GEOGRAPHIC_DATA] INCORPORACAO IMOBILIARIA SPE LTDA" at bounding box center [0, 0] width 0 height 0
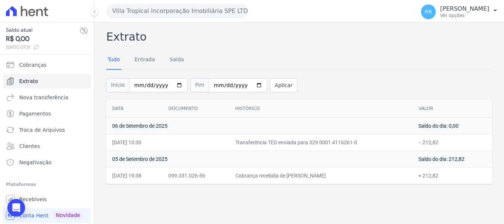
click at [158, 11] on button "Villa Tropical Incorporação Imobiliária SPE LTDA" at bounding box center [177, 11] width 142 height 15
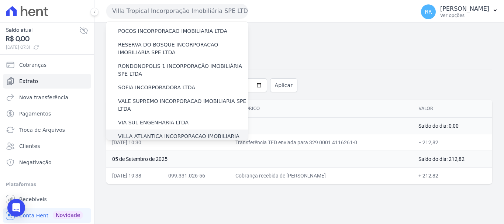
scroll to position [322, 0]
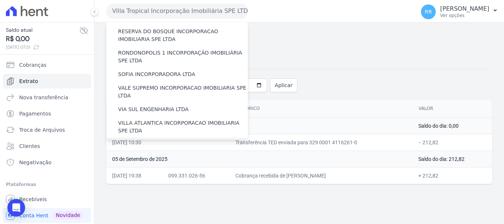
click at [160, 141] on label "[GEOGRAPHIC_DATA] INCORPORACAO IMOBILIARIA SPE LTDA" at bounding box center [183, 149] width 130 height 16
click at [0, 0] on input "[GEOGRAPHIC_DATA] INCORPORACAO IMOBILIARIA SPE LTDA" at bounding box center [0, 0] width 0 height 0
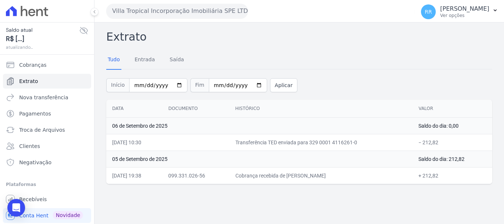
click at [170, 19] on div "Villa Tropical Incorporação Imobiliária SPE LTDA Via Sul Engenharia AGUAS DE GU…" at bounding box center [259, 11] width 306 height 23
click at [183, 10] on button "Villa Tropical Incorporação Imobiliária SPE LTDA" at bounding box center [177, 11] width 142 height 15
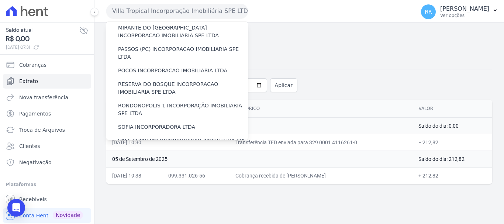
scroll to position [322, 0]
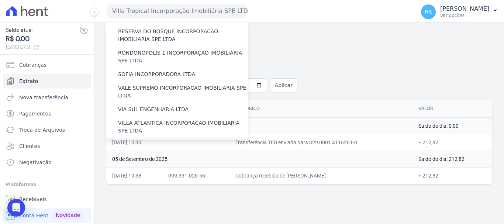
click at [172, 141] on label "[GEOGRAPHIC_DATA] INCORPORACAO IMOBILIARIA SPE LTDA" at bounding box center [183, 149] width 130 height 16
click at [0, 0] on input "[GEOGRAPHIC_DATA] INCORPORACAO IMOBILIARIA SPE LTDA" at bounding box center [0, 0] width 0 height 0
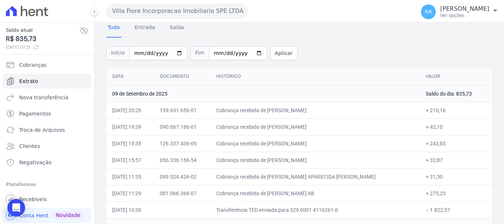
scroll to position [74, 0]
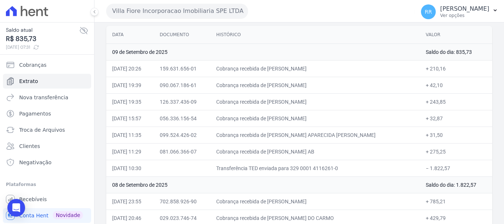
drag, startPoint x: 179, startPoint y: 14, endPoint x: 179, endPoint y: 31, distance: 17.3
click at [179, 14] on button "Villa Fiore Incorporacao Imobiliaria SPE LTDA" at bounding box center [177, 11] width 142 height 15
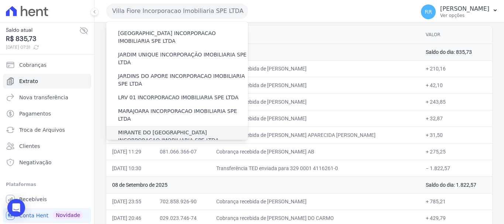
scroll to position [148, 0]
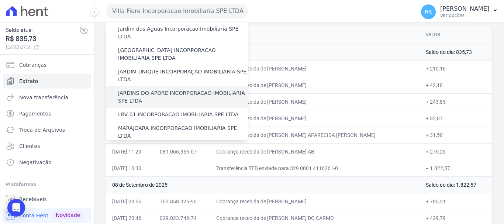
click at [151, 89] on label "JARDINS DO APORE INCORPORACAO IMOBILIARIA SPE LTDA" at bounding box center [183, 97] width 130 height 16
click at [0, 0] on input "JARDINS DO APORE INCORPORACAO IMOBILIARIA SPE LTDA" at bounding box center [0, 0] width 0 height 0
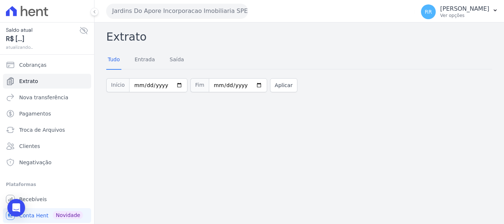
click at [154, 17] on button "Jardins Do Apore Incorporacao Imobiliaria SPE LTDA" at bounding box center [177, 11] width 142 height 15
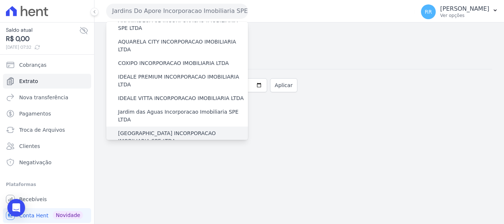
scroll to position [111, 0]
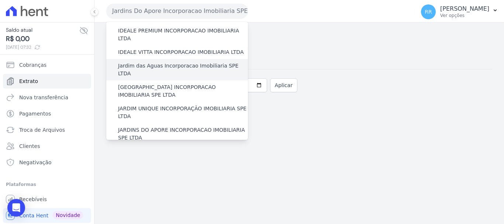
click at [158, 62] on label "Jardim das Aguas Incorporacao Imobiliaria SPE LTDA" at bounding box center [183, 70] width 130 height 16
click at [0, 0] on input "Jardim das Aguas Incorporacao Imobiliaria SPE LTDA" at bounding box center [0, 0] width 0 height 0
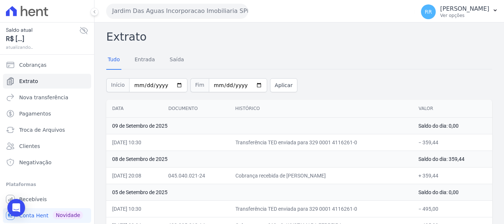
click at [169, 8] on button "Jardim Das Aguas Incorporacao Imobiliaria SPE LTDA" at bounding box center [177, 11] width 142 height 15
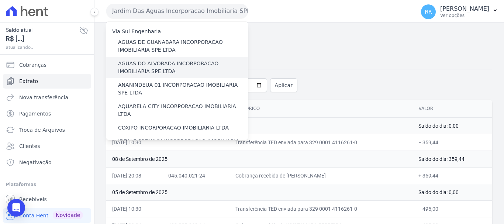
click at [162, 69] on label "AGUAS DO ALVORADA INCORPORACAO IMOBILIARIA SPE LTDA" at bounding box center [183, 68] width 130 height 16
click at [0, 0] on input "AGUAS DO ALVORADA INCORPORACAO IMOBILIARIA SPE LTDA" at bounding box center [0, 0] width 0 height 0
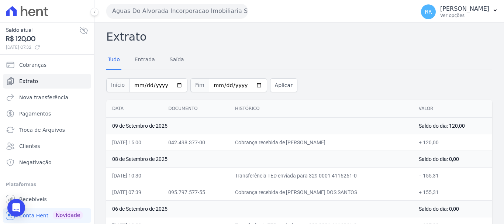
click at [165, 7] on button "Aguas Do Alvorada Incorporacao Imobiliaria SPE LTDA" at bounding box center [177, 11] width 142 height 15
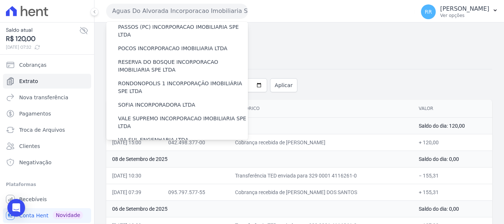
scroll to position [295, 0]
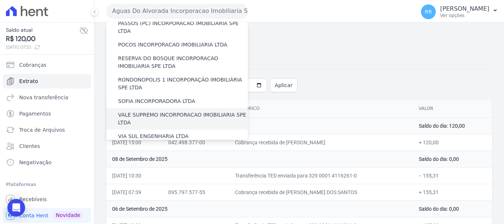
click at [144, 111] on label "VALE SUPREMO INCORPORACAO IMOBILIARIA SPE LTDA" at bounding box center [183, 119] width 130 height 16
click at [0, 0] on input "VALE SUPREMO INCORPORACAO IMOBILIARIA SPE LTDA" at bounding box center [0, 0] width 0 height 0
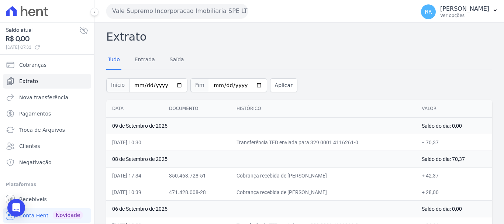
click at [194, 11] on button "Vale Supremo Incorporacao Imobiliaria SPE LTDA" at bounding box center [177, 11] width 142 height 15
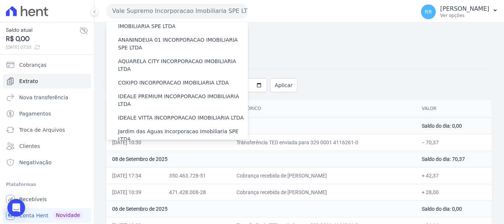
scroll to position [148, 0]
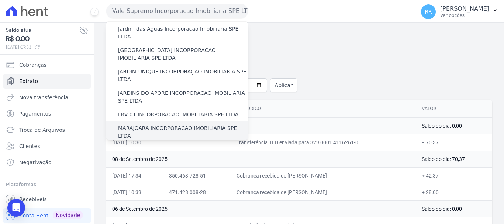
click at [158, 124] on label "MARAJOARA INCORPORACAO IMOBILIARIA SPE LTDA" at bounding box center [183, 132] width 130 height 16
click at [0, 0] on input "MARAJOARA INCORPORACAO IMOBILIARIA SPE LTDA" at bounding box center [0, 0] width 0 height 0
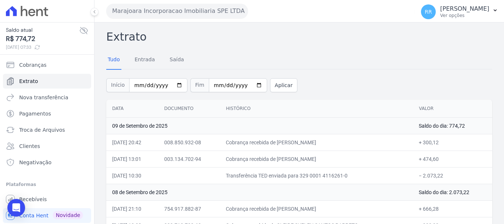
click at [179, 7] on button "Marajoara Incorporacao Imobiliaria SPE LTDA" at bounding box center [177, 11] width 142 height 15
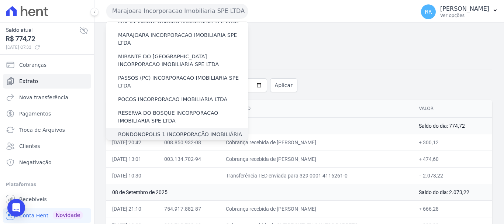
scroll to position [258, 0]
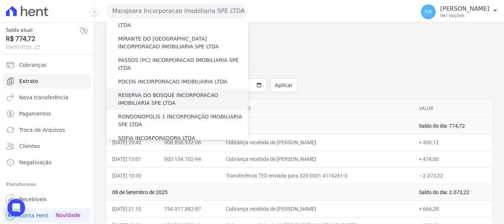
click at [168, 92] on label "RESERVA DO BOSQUE INCORPORACAO IMOBILIARIA SPE LTDA" at bounding box center [183, 100] width 130 height 16
click at [0, 0] on input "RESERVA DO BOSQUE INCORPORACAO IMOBILIARIA SPE LTDA" at bounding box center [0, 0] width 0 height 0
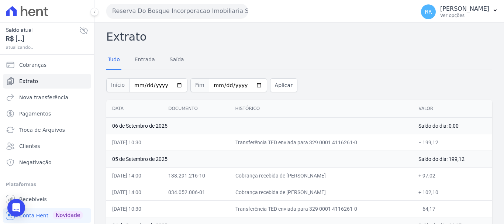
scroll to position [32, 0]
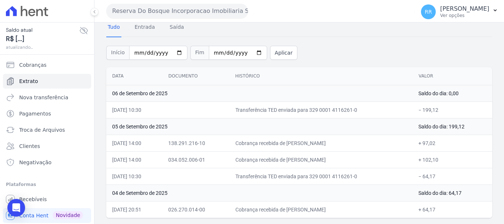
click at [178, 11] on button "Reserva Do Bosque Incorporacao Imobiliaria SPE LTDA" at bounding box center [177, 11] width 142 height 15
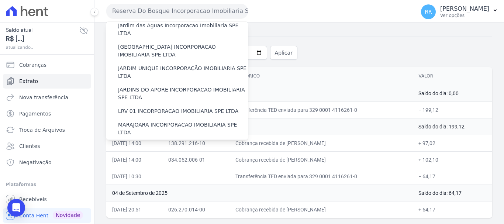
scroll to position [148, 0]
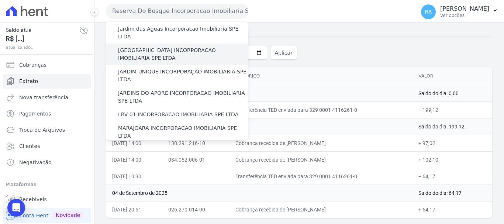
click at [166, 47] on label "[GEOGRAPHIC_DATA] INCORPORACAO IMOBILIARIA SPE LTDA" at bounding box center [183, 55] width 130 height 16
click at [0, 0] on input "[GEOGRAPHIC_DATA] INCORPORACAO IMOBILIARIA SPE LTDA" at bounding box center [0, 0] width 0 height 0
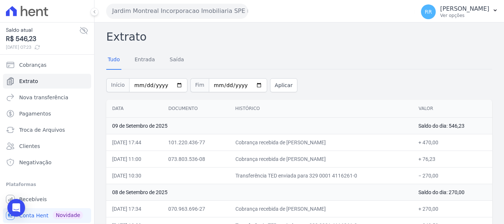
click at [196, 9] on button "Jardim Montreal Incorporacao Imobiliaria SPE LTDA" at bounding box center [177, 11] width 142 height 15
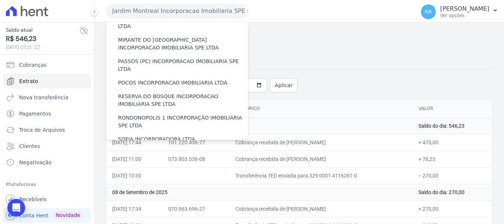
scroll to position [248, 0]
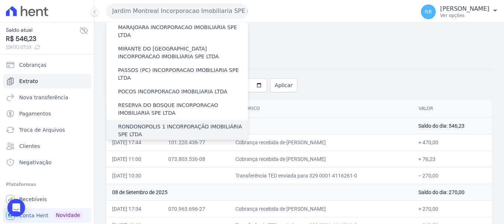
click at [145, 123] on label "RONDONOPOLIS 1 INCORPORAÇÃO IMOBILIÁRIA SPE LTDA" at bounding box center [183, 131] width 130 height 16
click at [0, 0] on input "RONDONOPOLIS 1 INCORPORAÇÃO IMOBILIÁRIA SPE LTDA" at bounding box center [0, 0] width 0 height 0
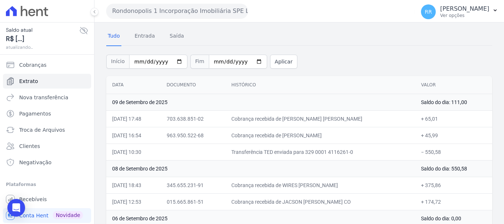
scroll to position [37, 0]
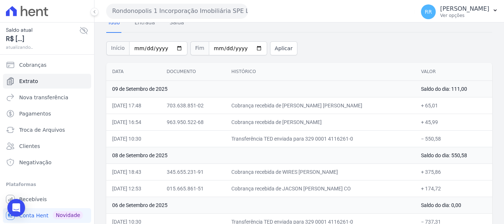
click at [168, 12] on button "Rondonopolis 1 Incorporação Imobiliária SPE LTDA" at bounding box center [177, 11] width 142 height 15
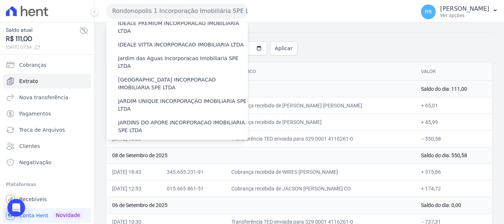
scroll to position [111, 0]
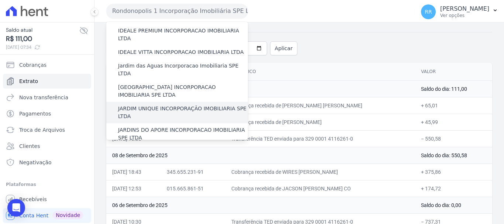
click at [151, 105] on label "JARDIM UNIQUE INCORPORAÇÃO IMOBILIARIA SPE LTDA" at bounding box center [183, 113] width 130 height 16
click at [0, 0] on input "JARDIM UNIQUE INCORPORAÇÃO IMOBILIARIA SPE LTDA" at bounding box center [0, 0] width 0 height 0
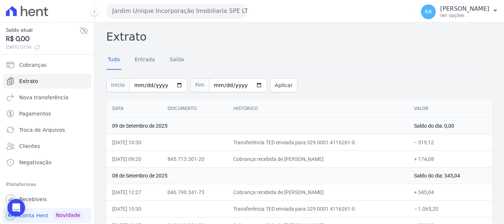
click at [204, 5] on div "Jardim Unique Incorporação Imobiliaria SPE LTDA Via Sul Engenharia AGUAS DE [GE…" at bounding box center [259, 11] width 306 height 23
drag, startPoint x: 205, startPoint y: 8, endPoint x: 211, endPoint y: 15, distance: 9.4
click at [205, 8] on button "Jardim Unique Incorporação Imobiliaria SPE LTDA" at bounding box center [177, 11] width 142 height 15
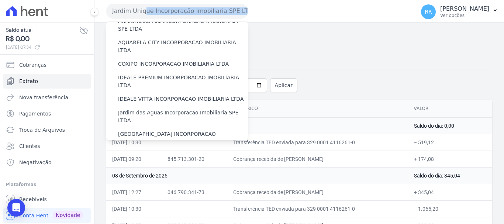
scroll to position [148, 0]
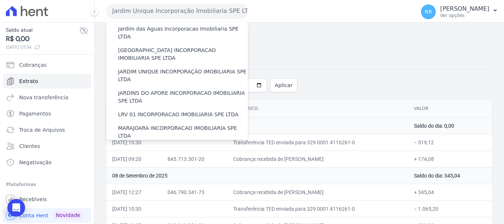
click at [154, 146] on label "MIRANTE DO [GEOGRAPHIC_DATA] INCORPORACAO IMOBILIARIA SPE LTDA" at bounding box center [183, 154] width 130 height 16
click at [0, 0] on input "MIRANTE DO [GEOGRAPHIC_DATA] INCORPORACAO IMOBILIARIA SPE LTDA" at bounding box center [0, 0] width 0 height 0
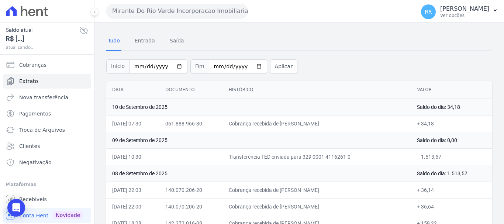
scroll to position [37, 0]
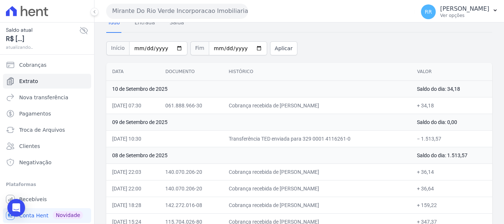
click at [136, 17] on button "Mirante Do Rio Verde Incorporacao Imobiliaria SPE LTDA" at bounding box center [177, 11] width 142 height 15
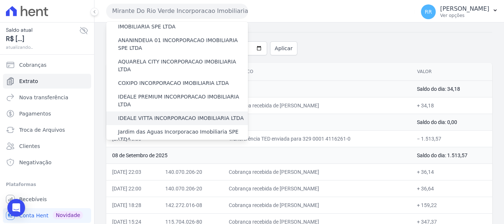
scroll to position [111, 0]
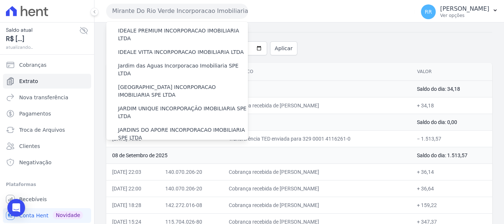
click at [150, 148] on label "LRV 01 INCORPORACAO IMOBILIARIA SPE LTDA" at bounding box center [178, 152] width 120 height 8
click at [0, 0] on input "LRV 01 INCORPORACAO IMOBILIARIA SPE LTDA" at bounding box center [0, 0] width 0 height 0
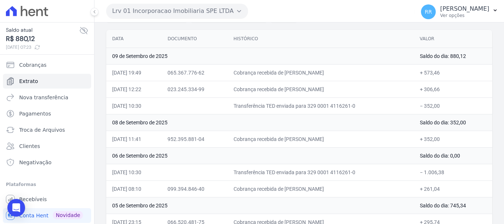
scroll to position [74, 0]
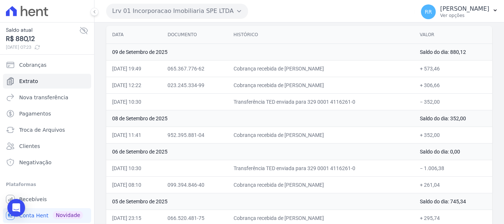
click at [213, 15] on button "Lrv 01 Incorporacao Imobiliaria SPE LTDA" at bounding box center [177, 11] width 142 height 15
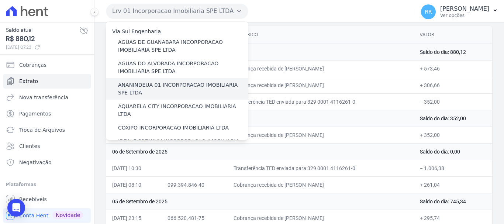
click at [174, 84] on label "ANANINDEUA 01 INCORPORACAO IMOBILIARIA SPE LTDA" at bounding box center [183, 89] width 130 height 16
click at [0, 0] on input "ANANINDEUA 01 INCORPORACAO IMOBILIARIA SPE LTDA" at bounding box center [0, 0] width 0 height 0
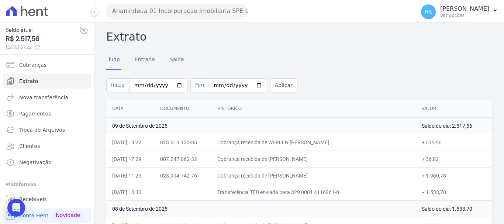
click at [172, 9] on button "Ananindeua 01 Incorporacao Imobiliaria SPE LTDA" at bounding box center [177, 11] width 142 height 15
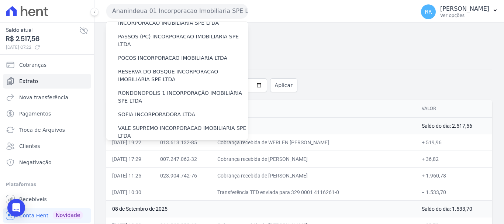
scroll to position [295, 0]
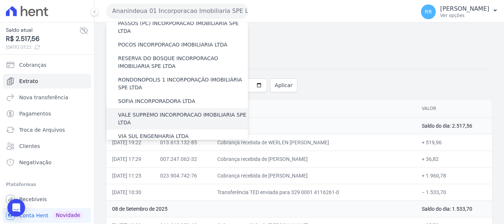
click at [166, 108] on div "VALE SUPREMO INCORPORACAO IMOBILIARIA SPE LTDA" at bounding box center [177, 118] width 142 height 21
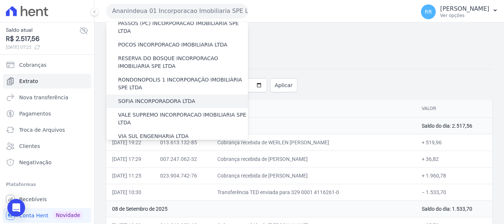
click at [167, 97] on label "SOFIA INCORPORADORA LTDA" at bounding box center [156, 101] width 77 height 8
click at [0, 0] on input "SOFIA INCORPORADORA LTDA" at bounding box center [0, 0] width 0 height 0
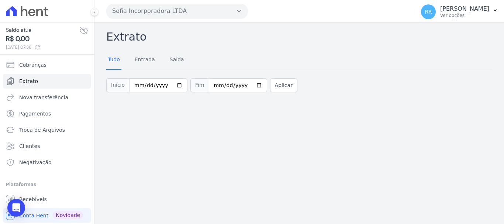
click at [157, 14] on button "Sofia Incorporadora LTDA" at bounding box center [177, 11] width 142 height 15
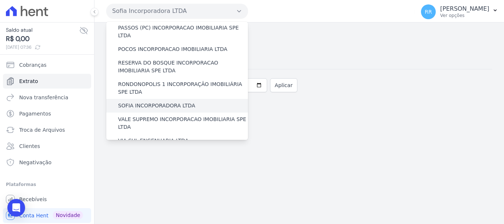
scroll to position [322, 0]
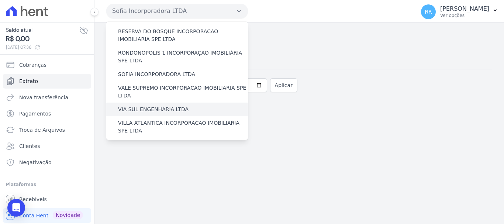
click at [169, 106] on label "VIA SUL ENGENHARIA LTDA" at bounding box center [153, 110] width 70 height 8
click at [0, 0] on input "VIA SUL ENGENHARIA LTDA" at bounding box center [0, 0] width 0 height 0
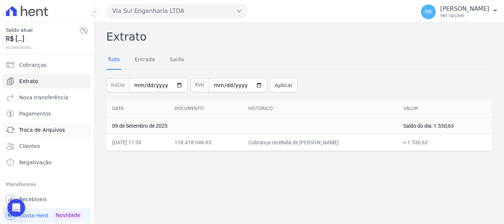
click at [44, 125] on link "Troca de Arquivos" at bounding box center [47, 130] width 88 height 15
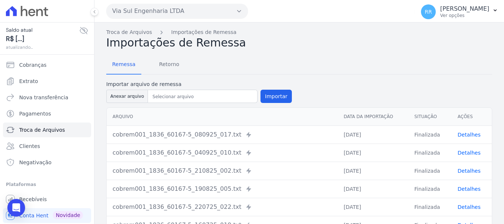
click at [458, 137] on link "Detalhes" at bounding box center [469, 135] width 23 height 6
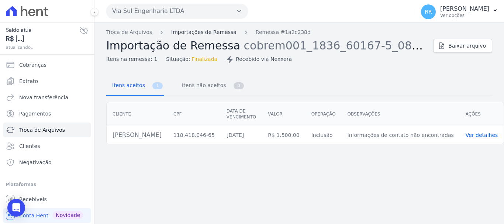
click at [210, 32] on link "Importações de Remessa" at bounding box center [203, 32] width 65 height 8
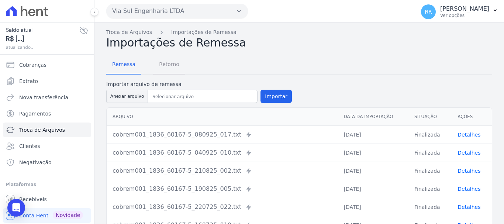
click at [165, 63] on span "Retorno" at bounding box center [169, 64] width 29 height 15
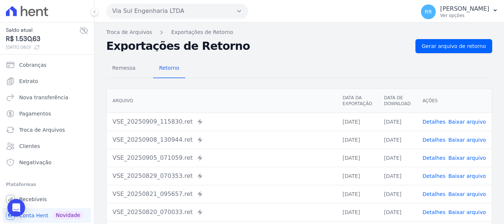
click at [435, 120] on link "Detalhes" at bounding box center [434, 122] width 23 height 6
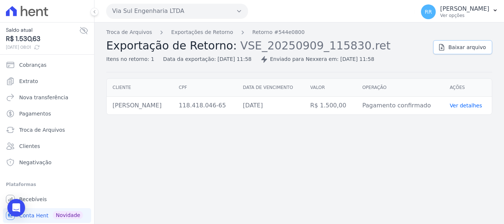
click at [479, 50] on span "Baixar arquivo" at bounding box center [467, 47] width 38 height 7
click at [159, 15] on button "Via Sul Engenharia LTDA" at bounding box center [177, 11] width 142 height 15
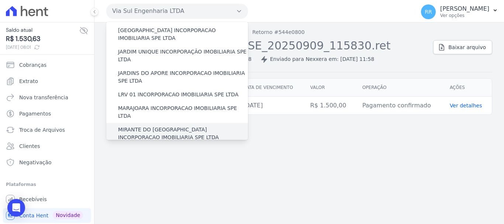
scroll to position [221, 0]
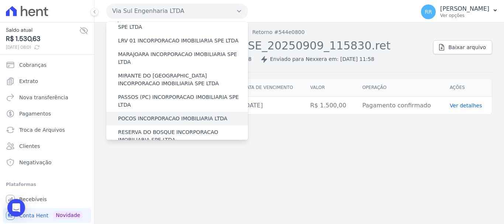
click at [171, 115] on label "POCOS INCORPORACAO IMOBILIARIA LTDA" at bounding box center [172, 119] width 109 height 8
click at [0, 0] on input "POCOS INCORPORACAO IMOBILIARIA LTDA" at bounding box center [0, 0] width 0 height 0
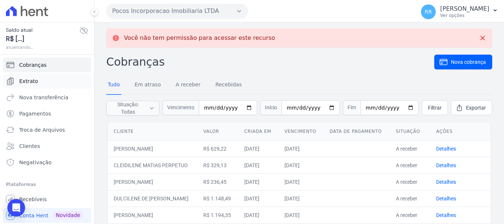
click at [28, 83] on span "Extrato" at bounding box center [28, 81] width 19 height 7
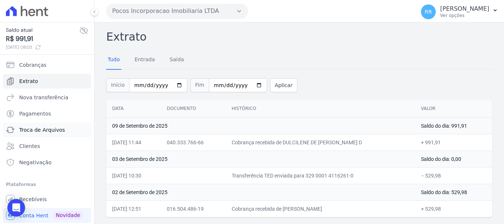
click at [37, 134] on link "Troca de Arquivos" at bounding box center [47, 130] width 88 height 15
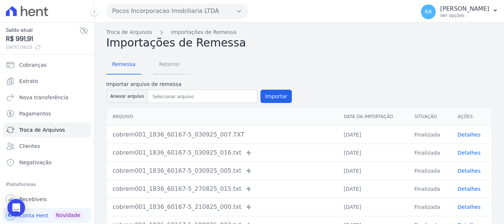
click at [167, 69] on span "Retorno" at bounding box center [169, 64] width 29 height 15
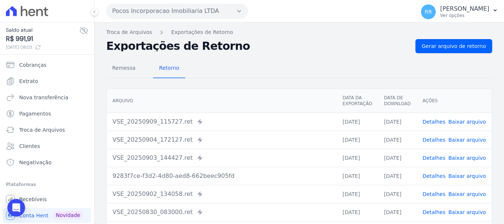
click at [435, 125] on td "Detalhes Baixar arquivo" at bounding box center [454, 122] width 75 height 18
click at [442, 119] on link "Detalhes" at bounding box center [434, 122] width 23 height 6
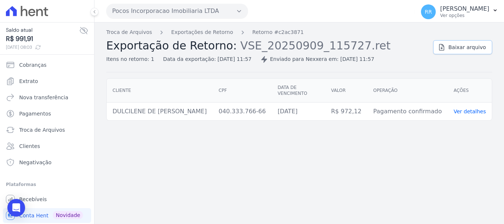
click at [475, 44] on span "Baixar arquivo" at bounding box center [467, 47] width 38 height 7
click at [237, 156] on div "Troca de Arquivos Exportações de Retorno Retorno #c2ac3871 Exportação de Retorn…" at bounding box center [299, 124] width 410 height 202
click at [129, 11] on button "Pocos Incorporacao Imobiliaria LTDA" at bounding box center [177, 11] width 142 height 15
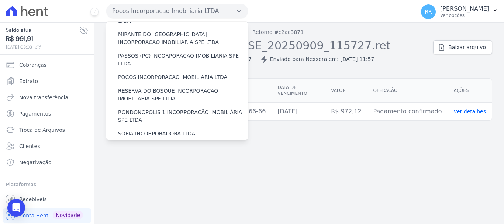
scroll to position [322, 0]
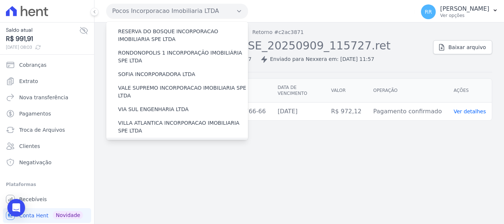
click at [183, 138] on div "[GEOGRAPHIC_DATA] INCORPORACAO IMOBILIARIA SPE LTDA" at bounding box center [177, 148] width 142 height 21
click at [186, 141] on label "[GEOGRAPHIC_DATA] INCORPORACAO IMOBILIARIA SPE LTDA" at bounding box center [183, 149] width 130 height 16
click at [0, 0] on input "[GEOGRAPHIC_DATA] INCORPORACAO IMOBILIARIA SPE LTDA" at bounding box center [0, 0] width 0 height 0
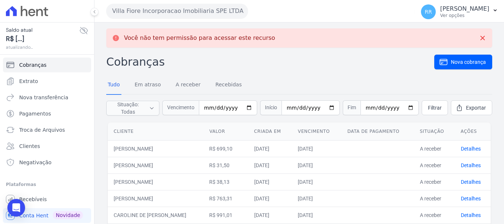
click at [37, 73] on ul "Cobranças Extrato Nova transferência Pagamentos Troca de [GEOGRAPHIC_DATA] Clie…" at bounding box center [47, 114] width 88 height 112
click at [37, 79] on link "Extrato" at bounding box center [47, 81] width 88 height 15
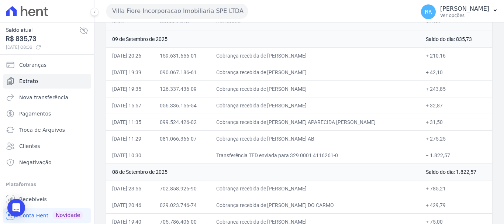
scroll to position [74, 0]
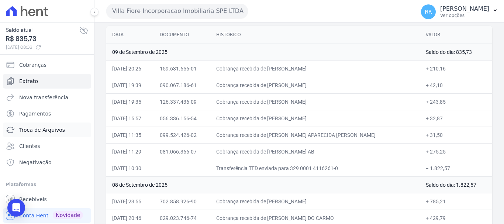
click at [32, 131] on span "Troca de Arquivos" at bounding box center [42, 129] width 46 height 7
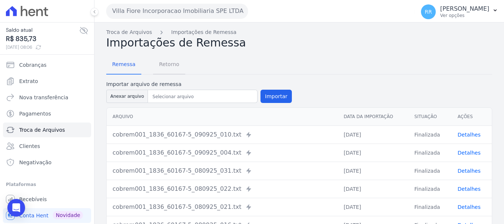
click at [167, 63] on span "Retorno" at bounding box center [169, 64] width 29 height 15
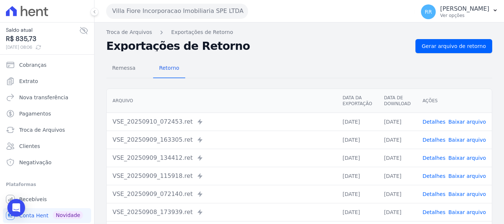
click at [434, 121] on link "Detalhes" at bounding box center [434, 122] width 23 height 6
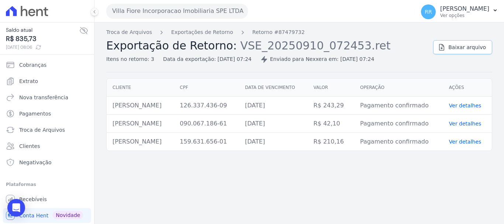
click at [441, 49] on link "Baixar arquivo" at bounding box center [462, 47] width 59 height 14
click at [217, 32] on link "Exportações de Retorno" at bounding box center [202, 32] width 62 height 8
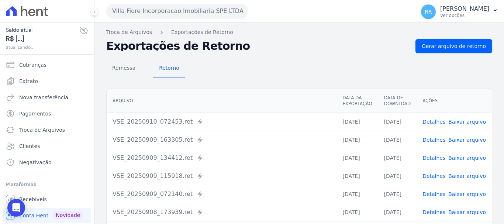
click at [440, 138] on link "Detalhes" at bounding box center [434, 140] width 23 height 6
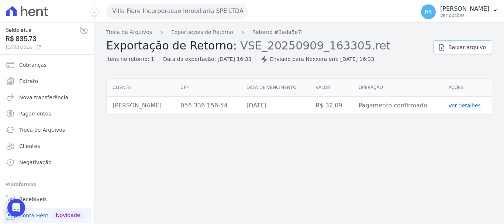
click at [455, 51] on link "Baixar arquivo" at bounding box center [462, 47] width 59 height 14
click at [172, 34] on link "Exportações de Retorno" at bounding box center [202, 32] width 62 height 8
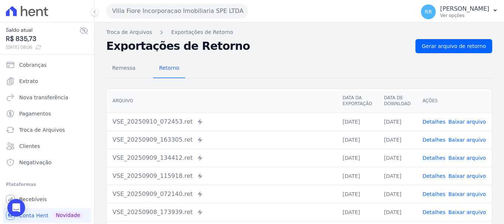
click at [432, 158] on link "Detalhes" at bounding box center [434, 158] width 23 height 6
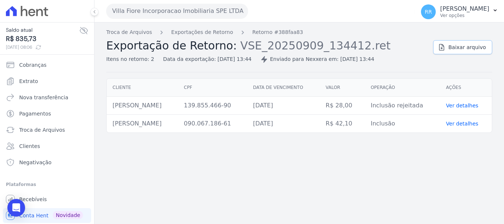
click at [455, 48] on span "Baixar arquivo" at bounding box center [467, 47] width 38 height 7
click at [209, 35] on link "Exportações de Retorno" at bounding box center [202, 32] width 62 height 8
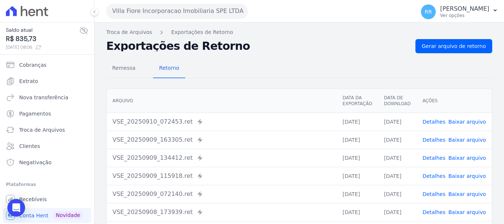
click at [434, 175] on link "Detalhes" at bounding box center [434, 176] width 23 height 6
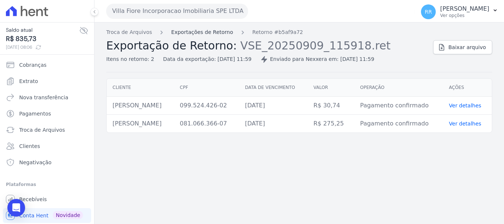
click at [214, 35] on link "Exportações de Retorno" at bounding box center [202, 32] width 62 height 8
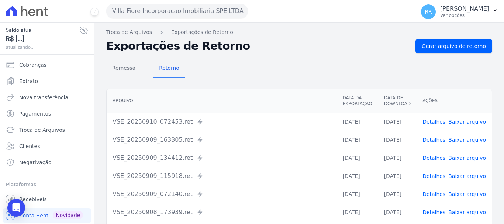
click at [437, 195] on link "Detalhes" at bounding box center [434, 194] width 23 height 6
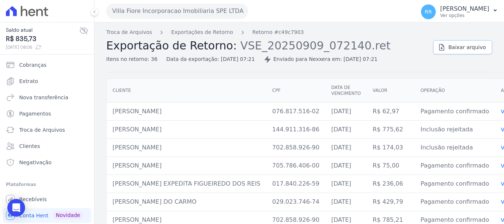
drag, startPoint x: 480, startPoint y: 43, endPoint x: 476, endPoint y: 45, distance: 4.3
click at [479, 44] on link "Baixar arquivo" at bounding box center [462, 47] width 59 height 14
click at [183, 35] on link "Exportações de Retorno" at bounding box center [202, 32] width 62 height 8
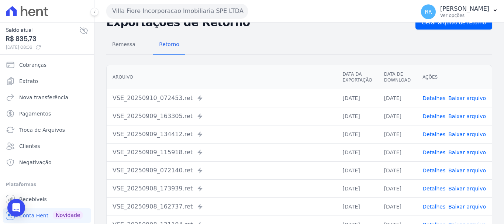
scroll to position [37, 0]
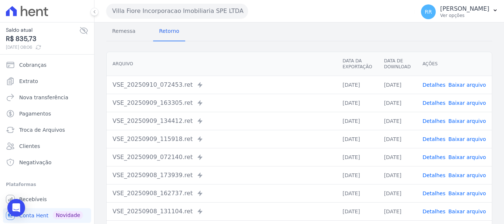
click at [171, 14] on button "Villa Fiore Incorporacao Imobiliaria SPE LTDA" at bounding box center [177, 11] width 142 height 15
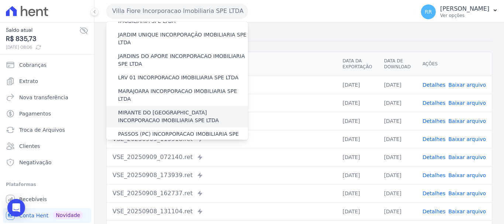
scroll to position [148, 0]
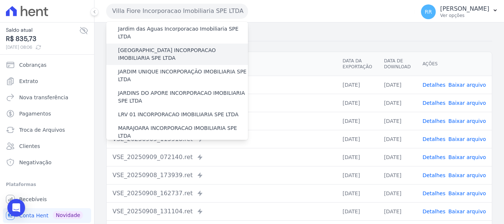
click at [166, 47] on label "[GEOGRAPHIC_DATA] INCORPORACAO IMOBILIARIA SPE LTDA" at bounding box center [183, 55] width 130 height 16
click at [0, 0] on input "[GEOGRAPHIC_DATA] INCORPORACAO IMOBILIARIA SPE LTDA" at bounding box center [0, 0] width 0 height 0
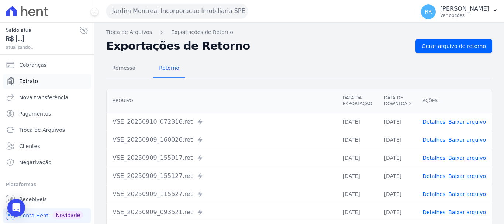
click at [31, 83] on span "Extrato" at bounding box center [28, 81] width 19 height 7
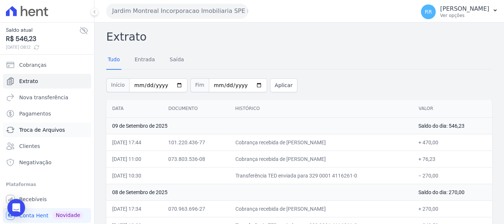
click at [35, 129] on span "Troca de Arquivos" at bounding box center [42, 129] width 46 height 7
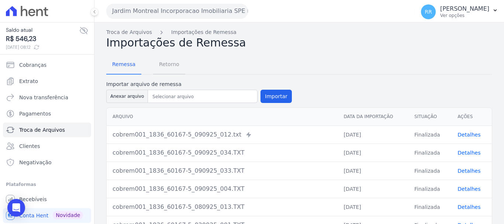
click at [168, 68] on span "Retorno" at bounding box center [169, 64] width 29 height 15
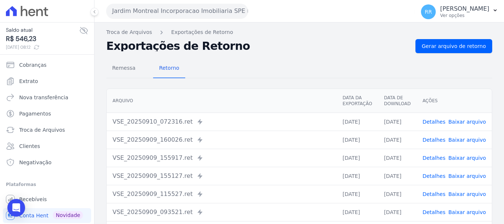
click at [437, 138] on link "Detalhes" at bounding box center [434, 140] width 23 height 6
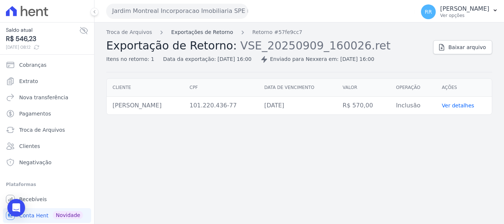
click at [214, 33] on link "Exportações de Retorno" at bounding box center [202, 32] width 62 height 8
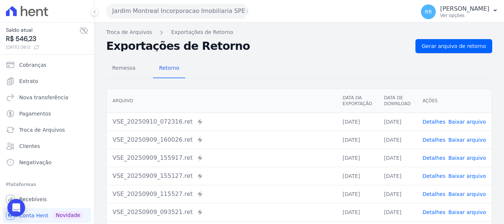
click at [438, 158] on link "Detalhes" at bounding box center [434, 158] width 23 height 6
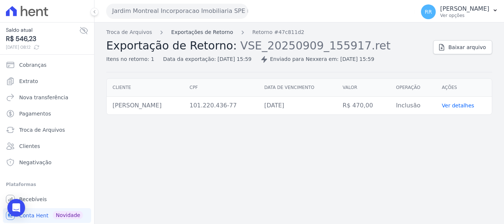
click at [183, 30] on link "Exportações de Retorno" at bounding box center [202, 32] width 62 height 8
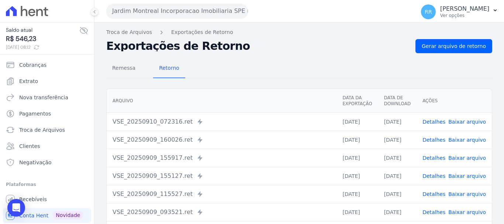
click at [440, 139] on link "Detalhes" at bounding box center [434, 140] width 23 height 6
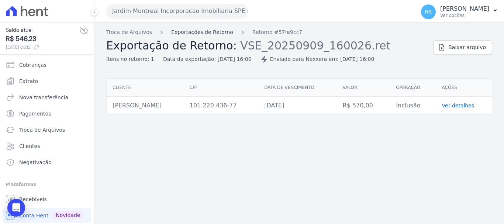
click at [197, 31] on link "Exportações de Retorno" at bounding box center [202, 32] width 62 height 8
click at [190, 30] on link "Exportações de Retorno" at bounding box center [202, 32] width 62 height 8
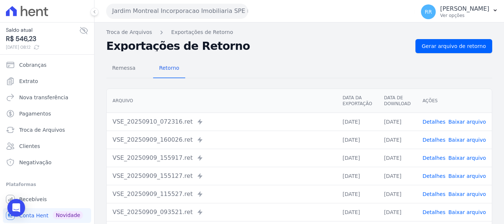
click at [440, 194] on link "Detalhes" at bounding box center [434, 194] width 23 height 6
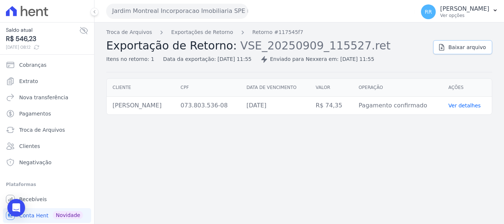
click at [462, 42] on link "Baixar arquivo" at bounding box center [462, 47] width 59 height 14
click at [175, 224] on div "Troca de Arquivos Exportações de Retorno Retorno #117545f7 Exportação de Retorn…" at bounding box center [299, 124] width 410 height 202
click at [147, 10] on button "Jardim Montreal Incorporacao Imobiliaria SPE LTDA" at bounding box center [177, 11] width 142 height 15
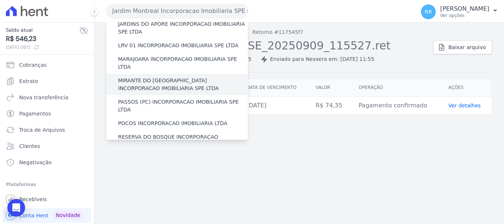
scroll to position [258, 0]
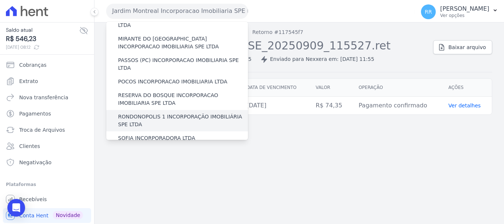
drag, startPoint x: 181, startPoint y: 79, endPoint x: 174, endPoint y: 84, distance: 9.0
click at [180, 113] on label "RONDONOPOLIS 1 INCORPORAÇÃO IMOBILIÁRIA SPE LTDA" at bounding box center [183, 121] width 130 height 16
click at [139, 113] on label "RONDONOPOLIS 1 INCORPORAÇÃO IMOBILIÁRIA SPE LTDA" at bounding box center [183, 121] width 130 height 16
click at [0, 0] on input "RONDONOPOLIS 1 INCORPORAÇÃO IMOBILIÁRIA SPE LTDA" at bounding box center [0, 0] width 0 height 0
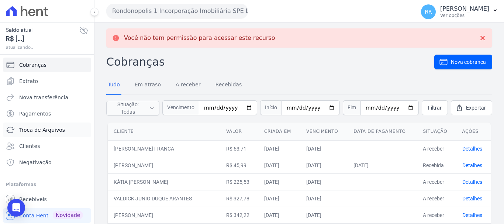
click at [23, 132] on span "Troca de Arquivos" at bounding box center [42, 129] width 46 height 7
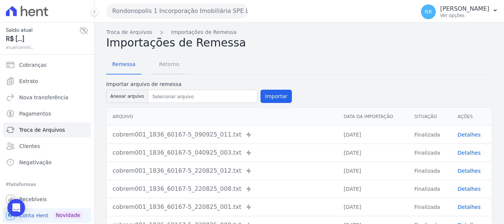
click at [161, 63] on span "Retorno" at bounding box center [169, 64] width 29 height 15
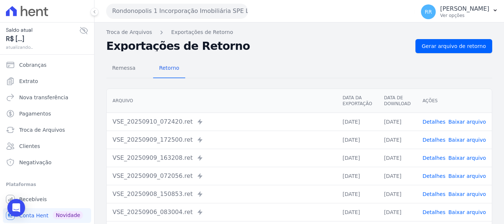
click at [434, 159] on link "Detalhes" at bounding box center [434, 158] width 23 height 6
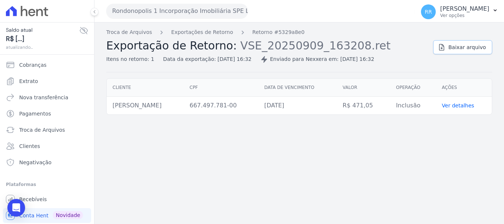
click at [458, 49] on span "Baixar arquivo" at bounding box center [467, 47] width 38 height 7
click at [211, 35] on link "Exportações de Retorno" at bounding box center [202, 32] width 62 height 8
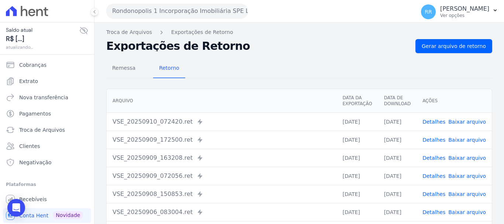
drag, startPoint x: 282, startPoint y: 152, endPoint x: 347, endPoint y: 139, distance: 66.3
click at [281, 152] on td "VSE_20250909_163208.ret Enviado para Nexxera em: [DATE] 16:32" at bounding box center [222, 158] width 230 height 18
click at [431, 137] on link "Detalhes" at bounding box center [434, 140] width 23 height 6
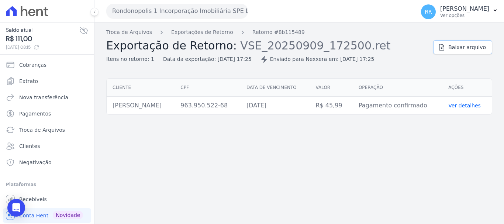
click at [473, 45] on span "Baixar arquivo" at bounding box center [467, 47] width 38 height 7
click at [216, 33] on link "Exportações de Retorno" at bounding box center [202, 32] width 62 height 8
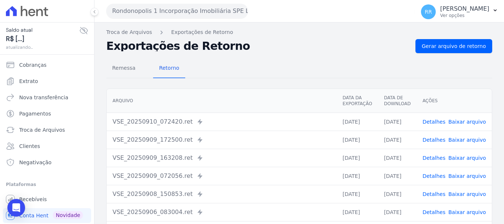
click at [440, 177] on link "Detalhes" at bounding box center [434, 176] width 23 height 6
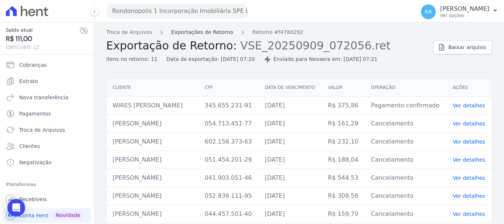
click at [193, 33] on link "Exportações de Retorno" at bounding box center [202, 32] width 62 height 8
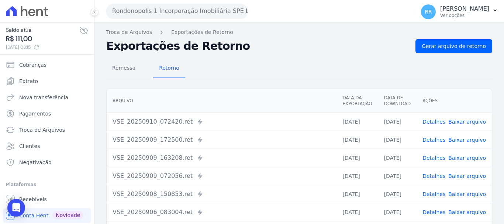
click at [438, 157] on link "Detalhes" at bounding box center [434, 158] width 23 height 6
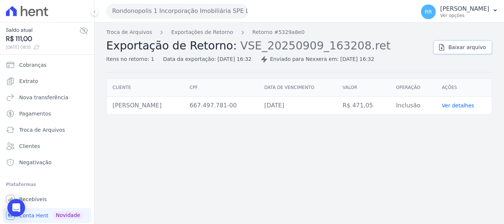
click at [459, 51] on link "Baixar arquivo" at bounding box center [462, 47] width 59 height 14
click at [216, 35] on link "Exportações de Retorno" at bounding box center [202, 32] width 62 height 8
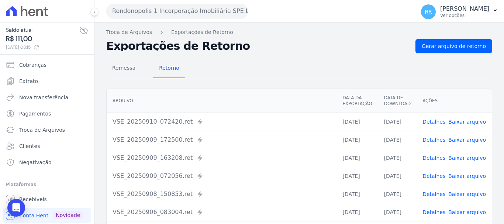
click at [439, 123] on link "Detalhes" at bounding box center [434, 122] width 23 height 6
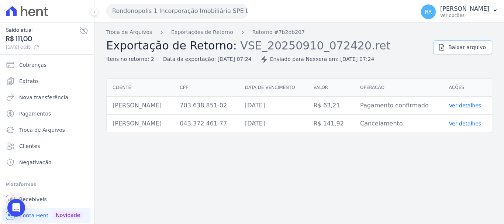
click at [462, 47] on span "Baixar arquivo" at bounding box center [467, 47] width 38 height 7
click at [114, 15] on button "Rondonopolis 1 Incorporação Imobiliária SPE LTDA" at bounding box center [177, 11] width 142 height 15
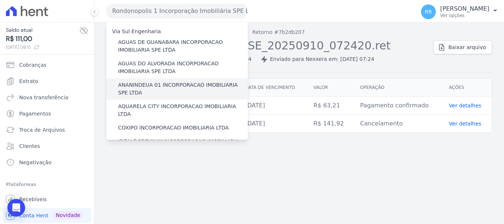
click at [129, 87] on label "ANANINDEUA 01 INCORPORACAO IMOBILIARIA SPE LTDA" at bounding box center [183, 89] width 130 height 16
click at [0, 0] on input "ANANINDEUA 01 INCORPORACAO IMOBILIARIA SPE LTDA" at bounding box center [0, 0] width 0 height 0
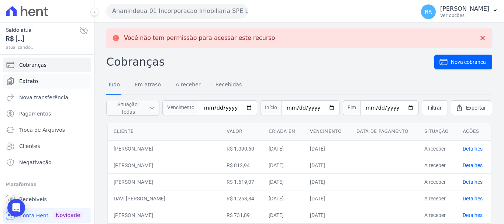
click at [26, 83] on span "Extrato" at bounding box center [28, 81] width 19 height 7
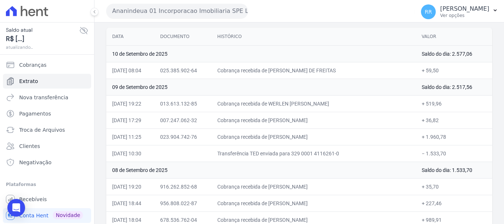
scroll to position [74, 0]
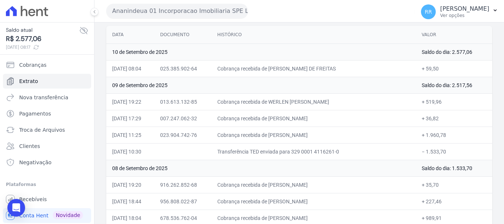
click at [269, 156] on td "Transferência TED enviada para 329 0001 4116261-0" at bounding box center [313, 151] width 204 height 17
click at [39, 125] on link "Troca de Arquivos" at bounding box center [47, 130] width 88 height 15
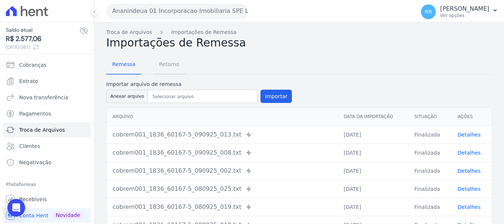
click at [174, 66] on span "Retorno" at bounding box center [169, 64] width 29 height 15
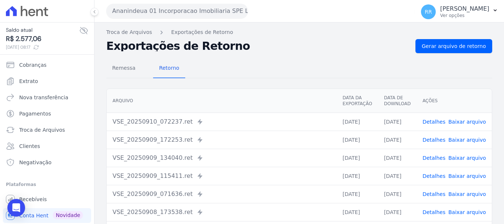
drag, startPoint x: 435, startPoint y: 137, endPoint x: 432, endPoint y: 138, distance: 4.0
click at [435, 137] on link "Detalhes" at bounding box center [434, 140] width 23 height 6
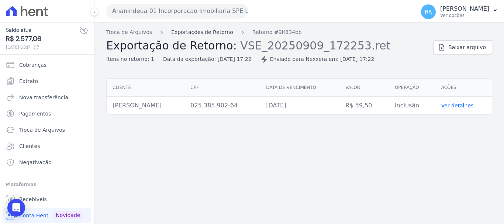
click at [204, 29] on link "Exportações de Retorno" at bounding box center [202, 32] width 62 height 8
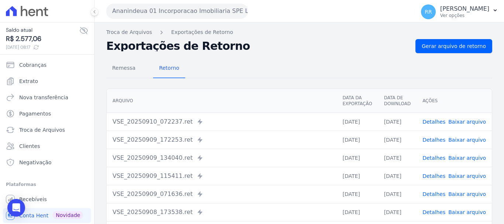
click at [436, 124] on link "Detalhes" at bounding box center [434, 122] width 23 height 6
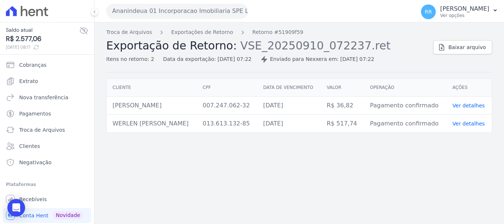
click at [213, 36] on div "Troca de Arquivos Exportações de Retorno Retorno #51909f59 Exportação de Retorn…" at bounding box center [266, 45] width 321 height 35
click at [217, 32] on link "Exportações de Retorno" at bounding box center [202, 32] width 62 height 8
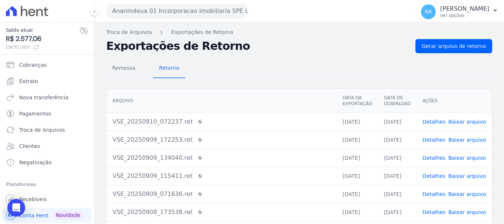
click at [434, 158] on link "Detalhes" at bounding box center [434, 158] width 23 height 6
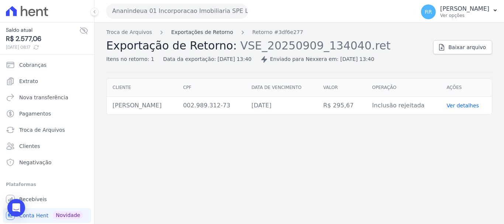
click at [210, 33] on link "Exportações de Retorno" at bounding box center [202, 32] width 62 height 8
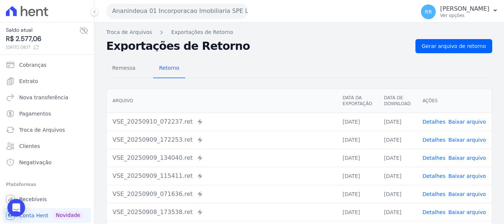
click at [434, 178] on link "Detalhes" at bounding box center [434, 176] width 23 height 6
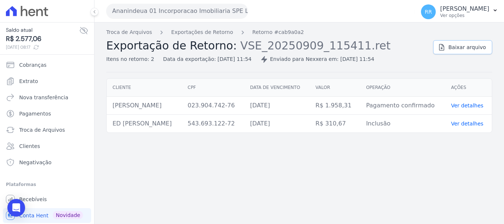
click at [465, 48] on span "Baixar arquivo" at bounding box center [467, 47] width 38 height 7
click at [158, 14] on button "Ananindeua 01 Incorporacao Imobiliaria SPE LTDA" at bounding box center [177, 11] width 142 height 15
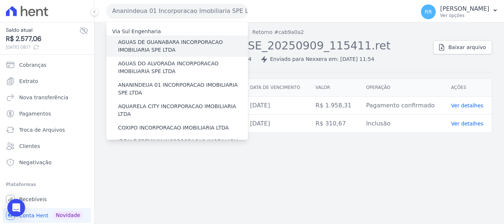
click at [164, 47] on label "AGUAS DE GUANABARA INCORPORACAO IMOBILIARIA SPE LTDA" at bounding box center [183, 46] width 130 height 16
click at [0, 0] on input "AGUAS DE GUANABARA INCORPORACAO IMOBILIARIA SPE LTDA" at bounding box center [0, 0] width 0 height 0
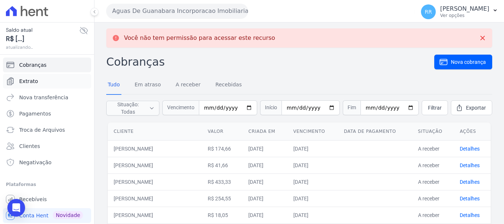
click at [34, 82] on span "Extrato" at bounding box center [28, 81] width 19 height 7
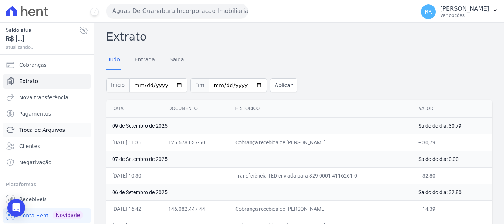
click at [47, 132] on span "Troca de Arquivos" at bounding box center [42, 129] width 46 height 7
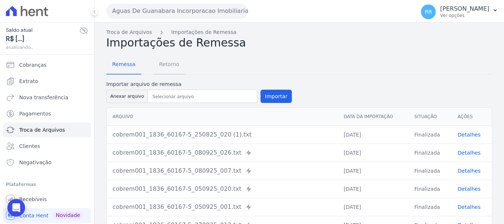
click at [165, 64] on span "Retorno" at bounding box center [169, 64] width 29 height 15
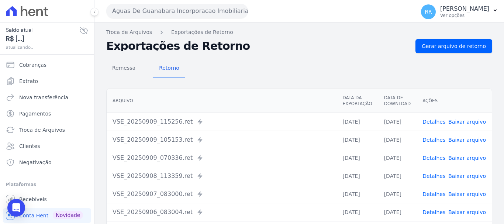
click at [433, 121] on link "Detalhes" at bounding box center [434, 122] width 23 height 6
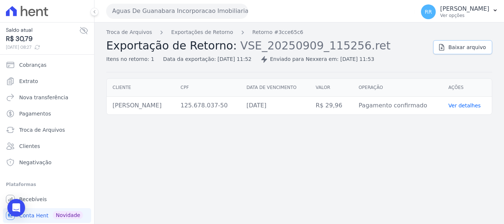
click at [461, 51] on span "Baixar arquivo" at bounding box center [467, 47] width 38 height 7
click at [258, 193] on div "Troca de Arquivos Exportações de Retorno Retorno #3cce65c6 Exportação de Retorn…" at bounding box center [299, 124] width 410 height 202
click at [185, 7] on button "Aguas De Guanabara Incorporacao Imobiliaria SPE LTDA" at bounding box center [177, 11] width 142 height 15
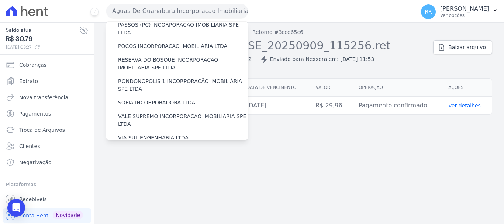
scroll to position [322, 0]
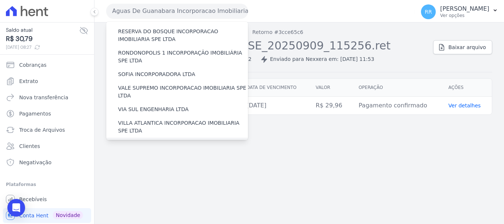
click at [157, 141] on label "[GEOGRAPHIC_DATA] INCORPORACAO IMOBILIARIA SPE LTDA" at bounding box center [183, 149] width 130 height 16
click at [0, 0] on input "[GEOGRAPHIC_DATA] INCORPORACAO IMOBILIARIA SPE LTDA" at bounding box center [0, 0] width 0 height 0
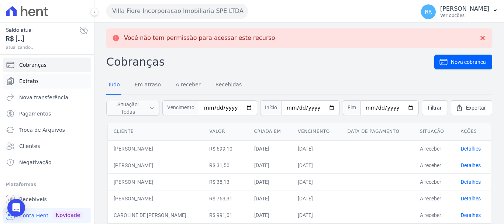
click at [31, 76] on link "Extrato" at bounding box center [47, 81] width 88 height 15
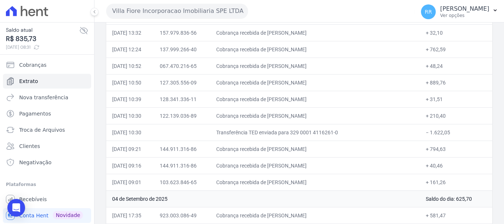
scroll to position [664, 0]
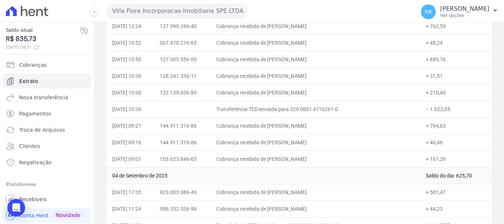
drag, startPoint x: 290, startPoint y: 156, endPoint x: 376, endPoint y: 155, distance: 86.0
click at [376, 155] on td "Cobrança recebida de [PERSON_NAME]" at bounding box center [315, 159] width 210 height 17
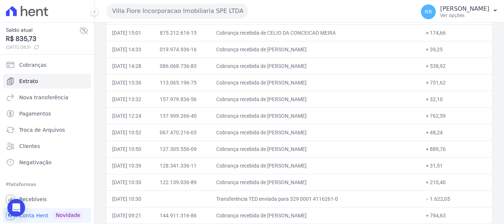
scroll to position [554, 0]
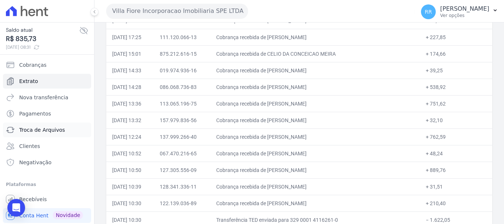
click at [41, 133] on span "Troca de Arquivos" at bounding box center [42, 129] width 46 height 7
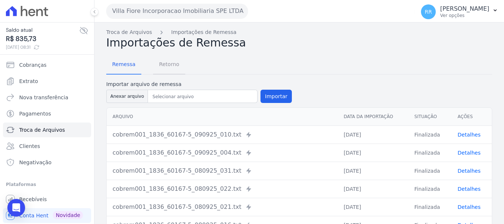
click at [171, 65] on span "Retorno" at bounding box center [169, 64] width 29 height 15
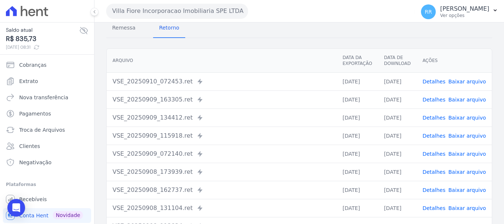
scroll to position [102, 0]
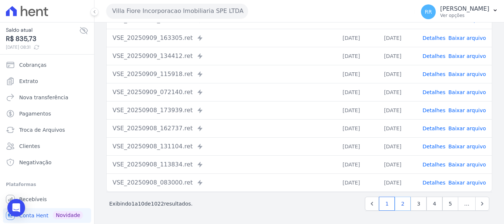
click at [402, 203] on link "2" at bounding box center [403, 204] width 16 height 14
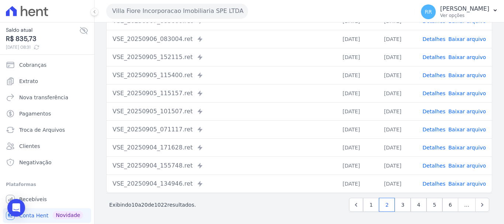
scroll to position [102, 0]
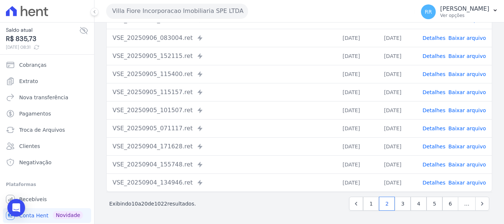
click at [435, 129] on link "Detalhes" at bounding box center [434, 128] width 23 height 6
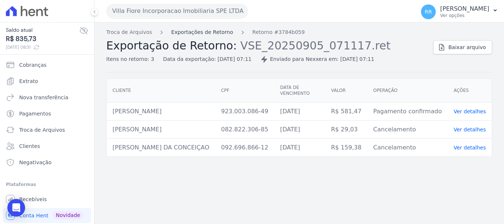
click at [213, 35] on link "Exportações de Retorno" at bounding box center [202, 32] width 62 height 8
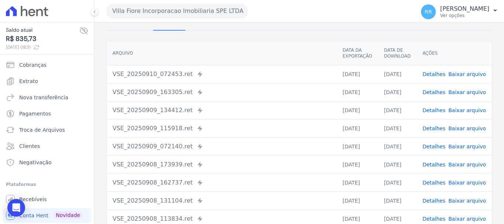
scroll to position [102, 0]
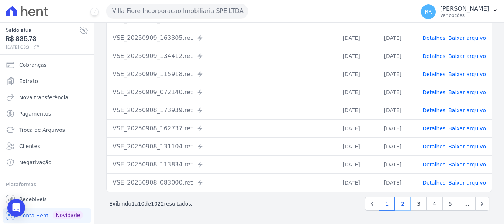
click at [399, 202] on link "2" at bounding box center [403, 204] width 16 height 14
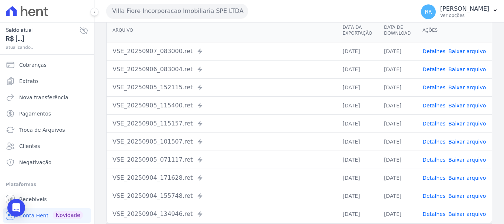
scroll to position [74, 0]
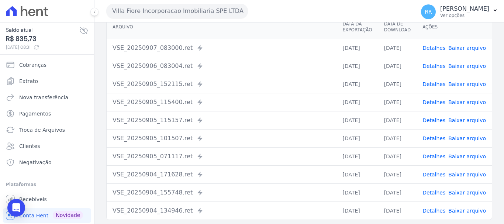
click at [441, 137] on link "Detalhes" at bounding box center [434, 138] width 23 height 6
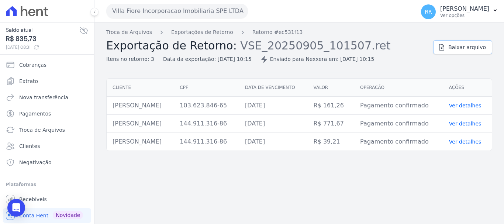
drag, startPoint x: 465, startPoint y: 51, endPoint x: 446, endPoint y: 52, distance: 18.9
click at [464, 51] on span "Baixar arquivo" at bounding box center [467, 47] width 38 height 7
drag, startPoint x: 225, startPoint y: 11, endPoint x: 222, endPoint y: 14, distance: 5.0
click at [225, 11] on button "Villa Fiore Incorporacao Imobiliaria SPE LTDA" at bounding box center [177, 11] width 142 height 15
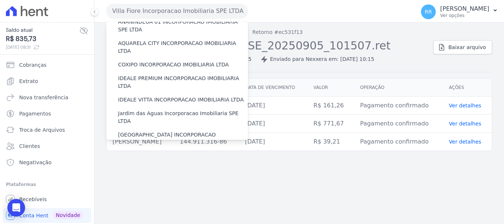
scroll to position [185, 0]
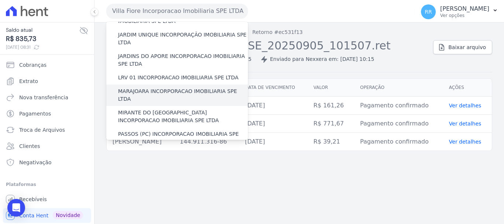
click at [153, 87] on label "MARAJOARA INCORPORACAO IMOBILIARIA SPE LTDA" at bounding box center [183, 95] width 130 height 16
click at [0, 0] on input "MARAJOARA INCORPORACAO IMOBILIARIA SPE LTDA" at bounding box center [0, 0] width 0 height 0
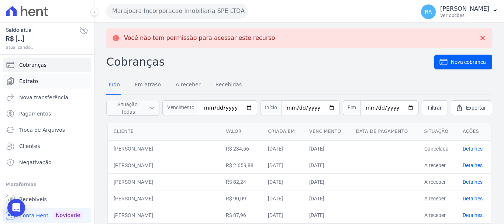
click at [30, 78] on span "Extrato" at bounding box center [28, 81] width 19 height 7
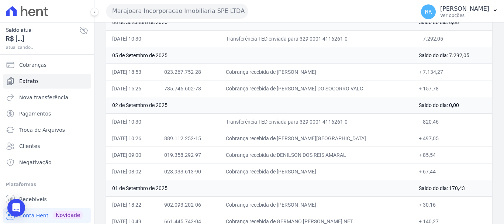
scroll to position [258, 0]
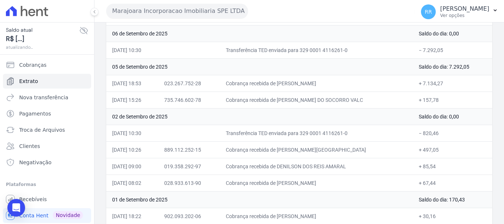
drag, startPoint x: 285, startPoint y: 83, endPoint x: 375, endPoint y: 76, distance: 89.9
click at [375, 76] on td "Cobrança recebida de [PERSON_NAME]" at bounding box center [316, 83] width 193 height 17
copy td "[PERSON_NAME]"
